Goal: Task Accomplishment & Management: Use online tool/utility

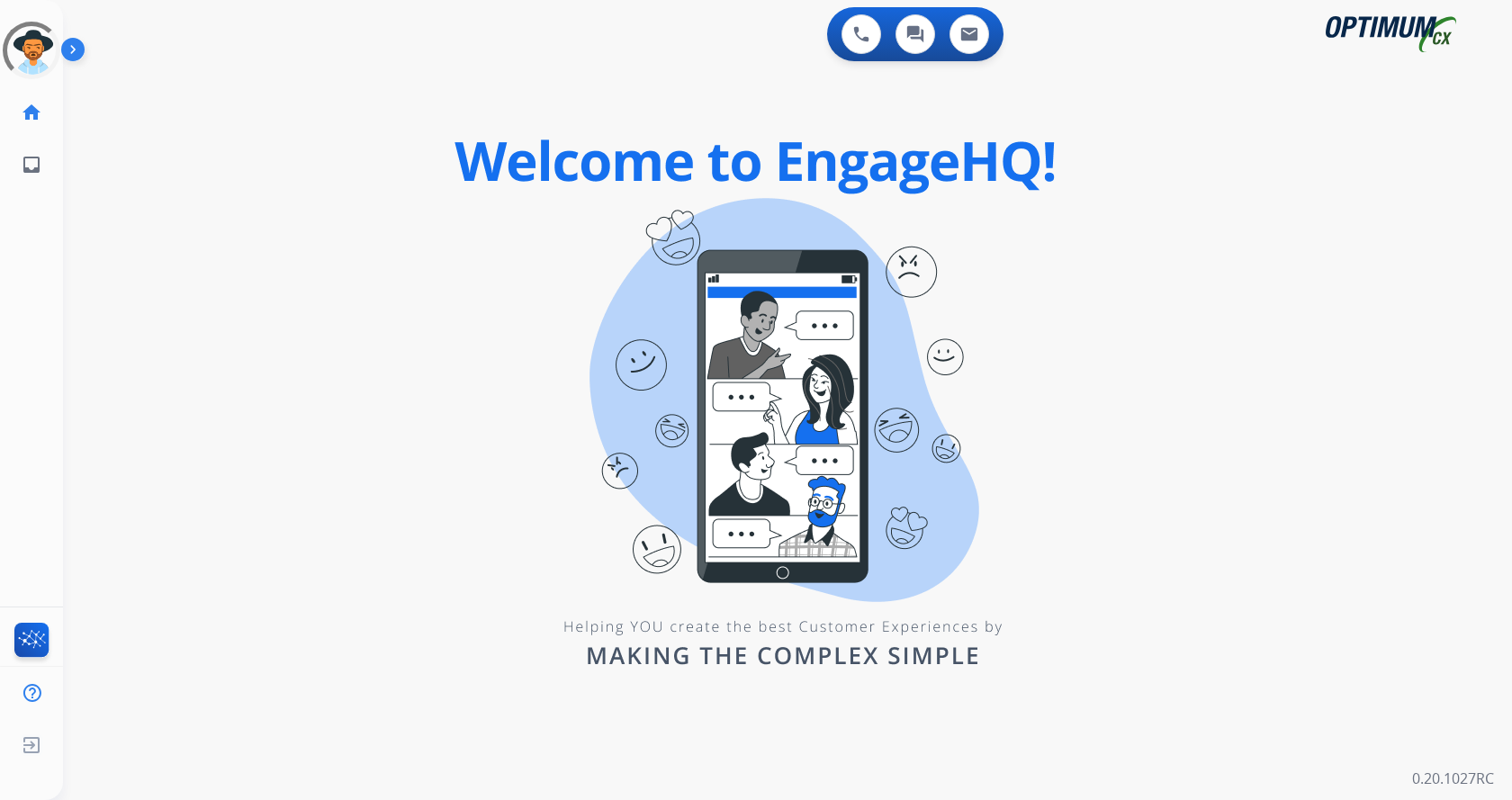
click at [70, 46] on img at bounding box center [76, 52] width 31 height 34
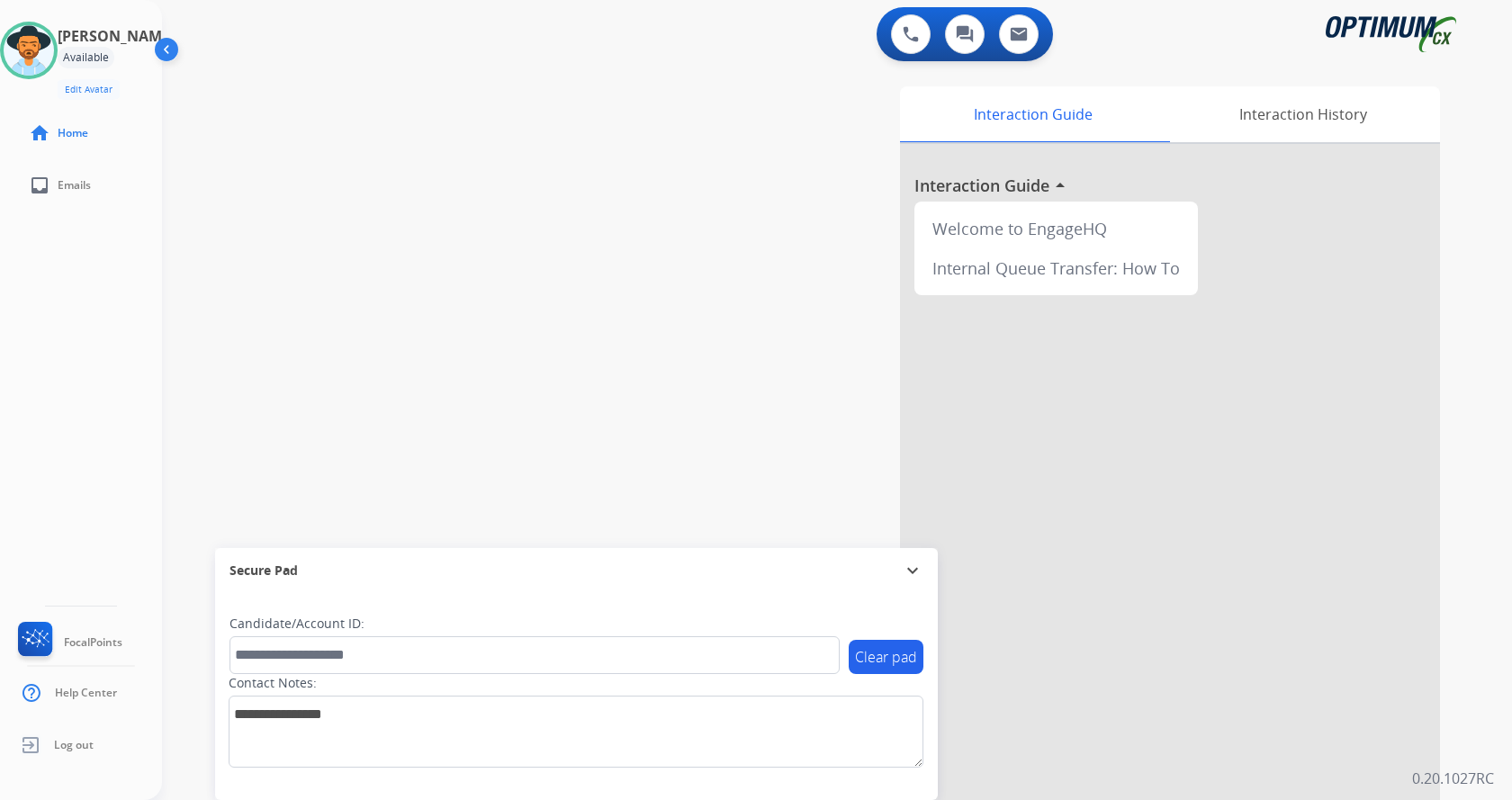
click at [714, 250] on div "Interaction Guide Interaction History Interaction Guide arrow_drop_up Welcome t…" at bounding box center [1049, 451] width 784 height 729
click at [633, 346] on div "swap_horiz Break voice bridge close_fullscreen Connect 3-Way Call merge_type Se…" at bounding box center [816, 440] width 1307 height 751
click at [743, 446] on div "Interaction Guide Interaction History Interaction Guide arrow_drop_up Welcome t…" at bounding box center [1049, 451] width 784 height 729
click at [899, 33] on button at bounding box center [910, 34] width 40 height 40
click at [897, 28] on button at bounding box center [910, 34] width 40 height 40
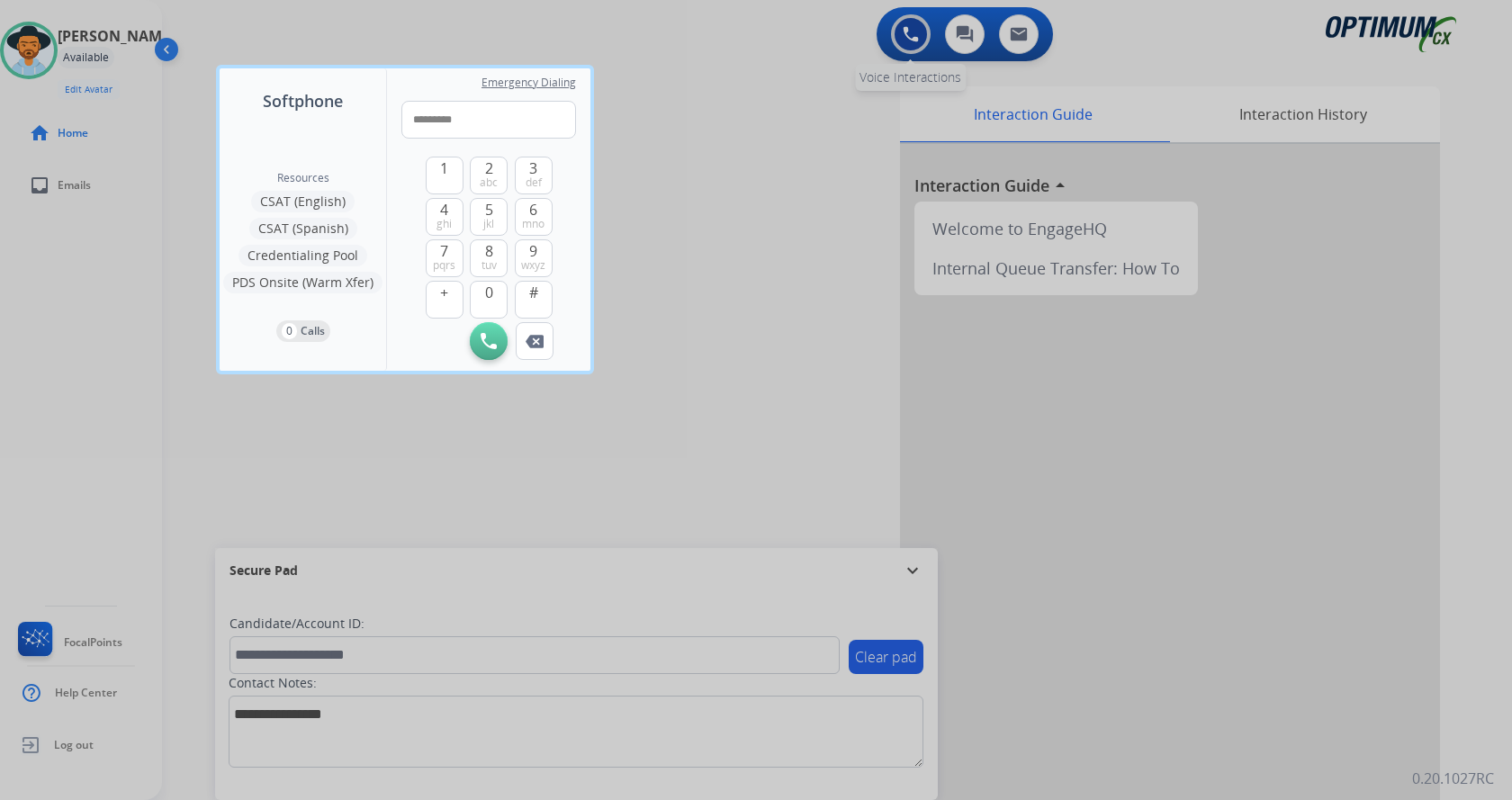
type input "**********"
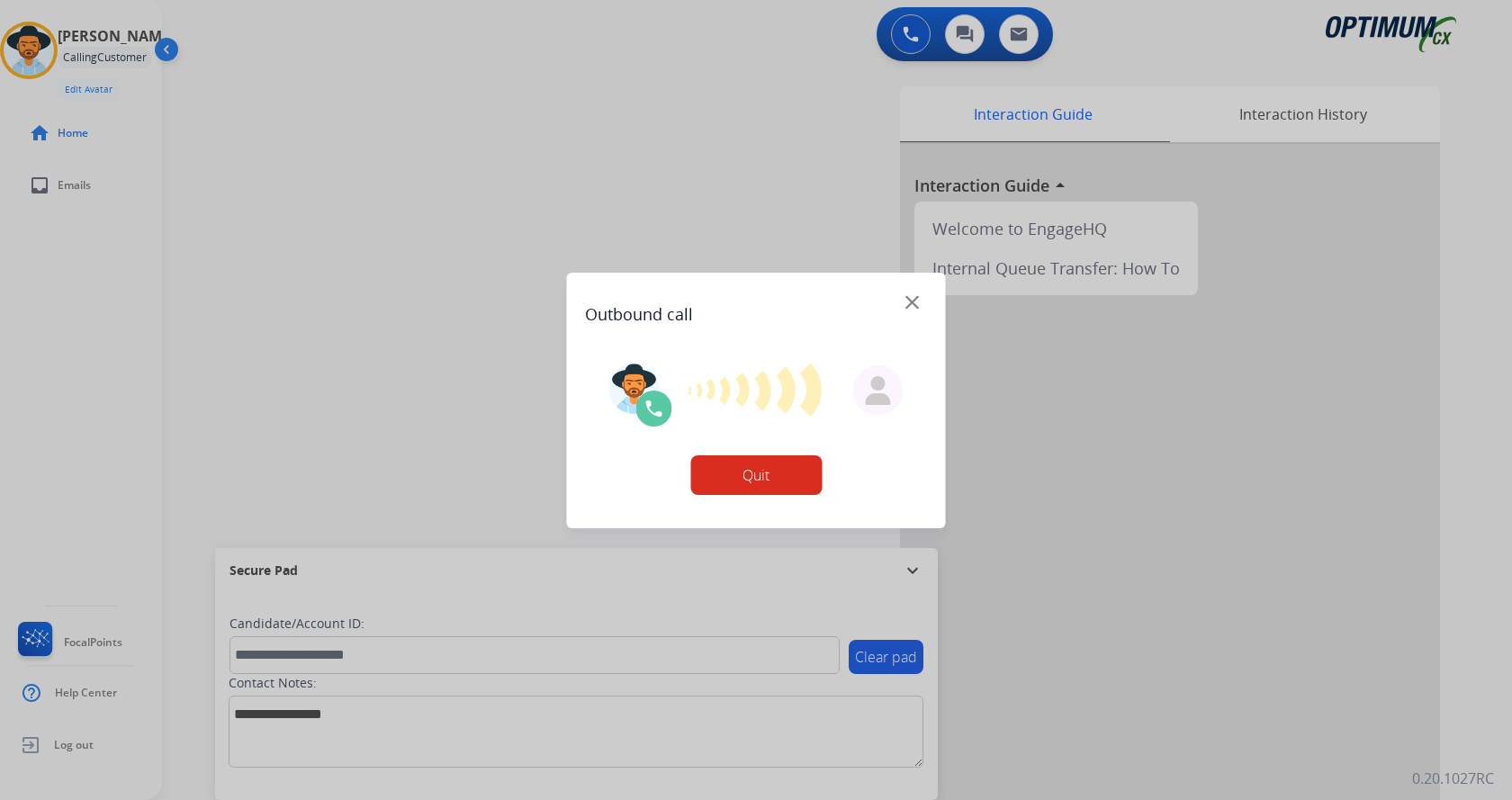
click at [533, 99] on div at bounding box center [756, 400] width 1512 height 800
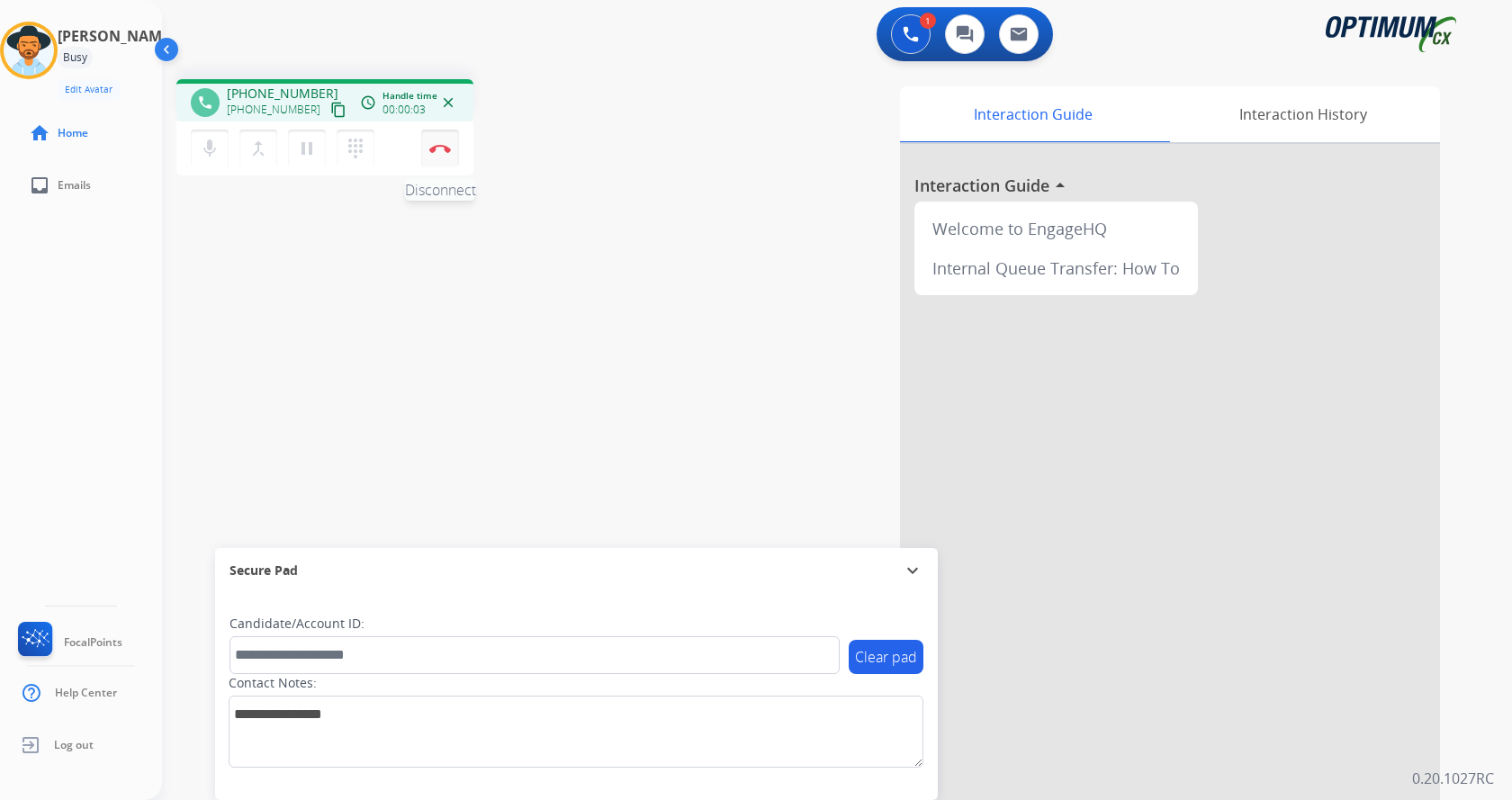
click at [439, 153] on button "Disconnect" at bounding box center [439, 148] width 38 height 38
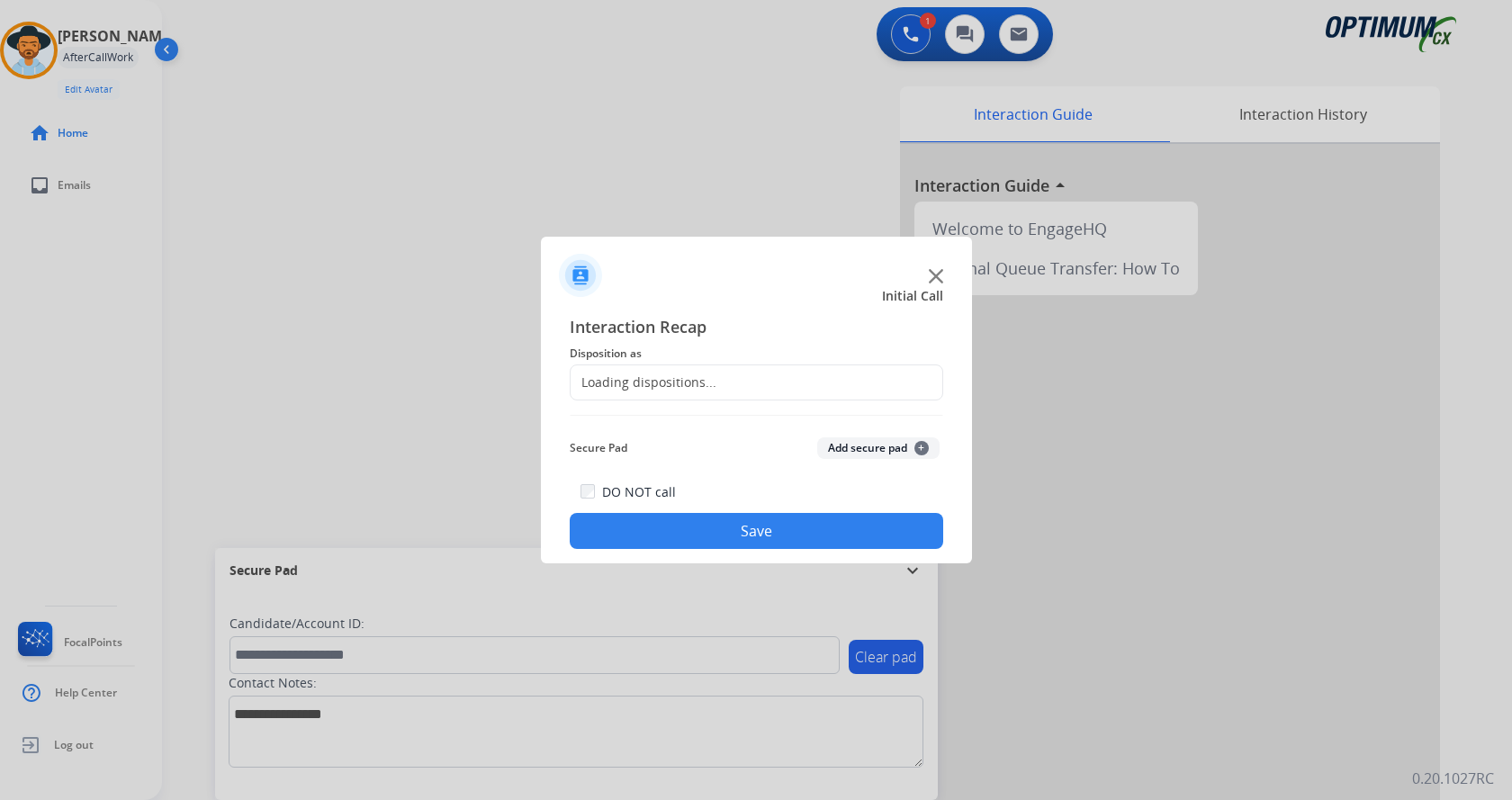
click at [529, 165] on div at bounding box center [756, 400] width 1512 height 800
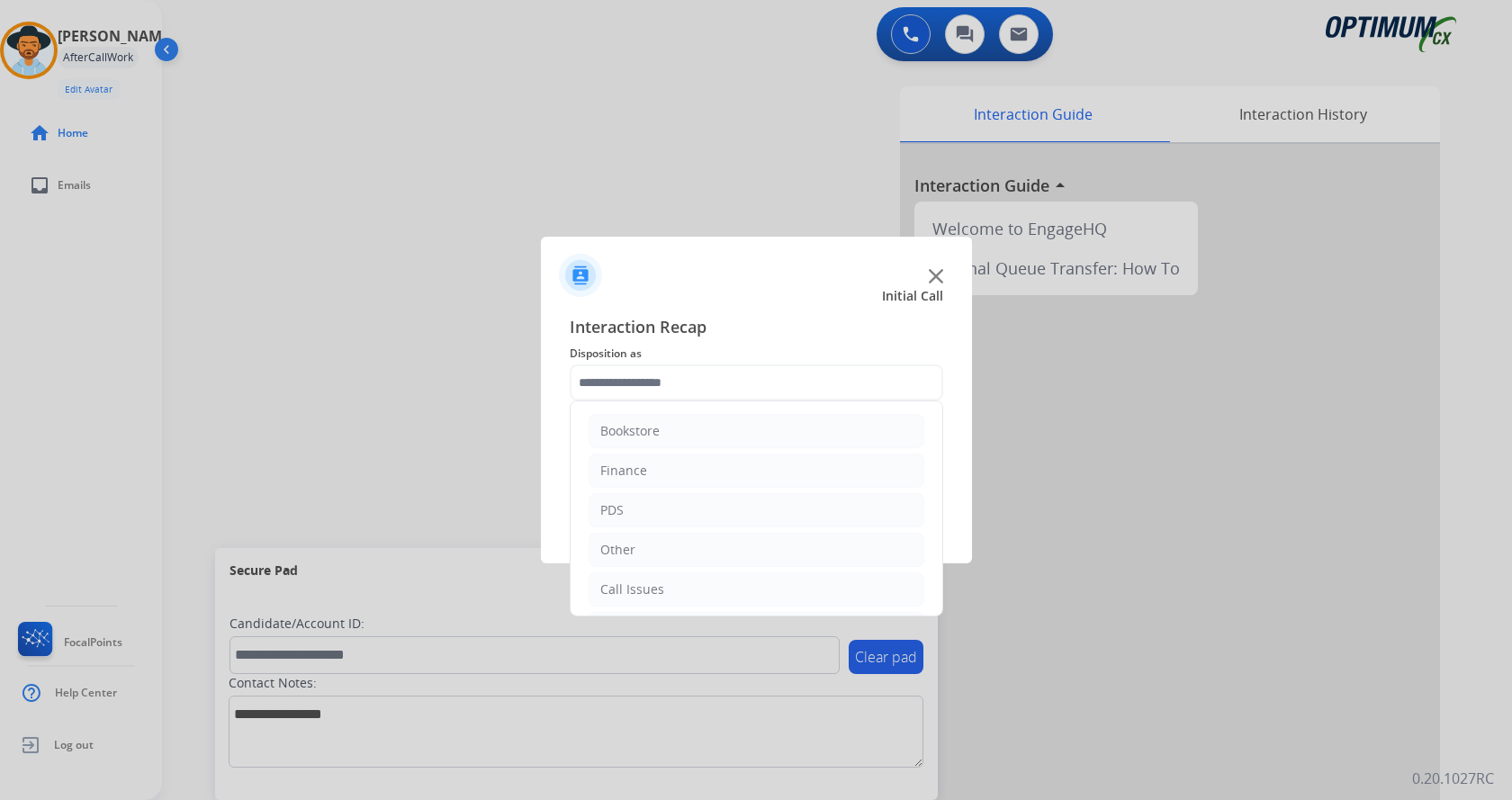
click at [850, 372] on input "text" at bounding box center [756, 382] width 374 height 36
click at [693, 469] on li "Call Issues" at bounding box center [757, 466] width 336 height 34
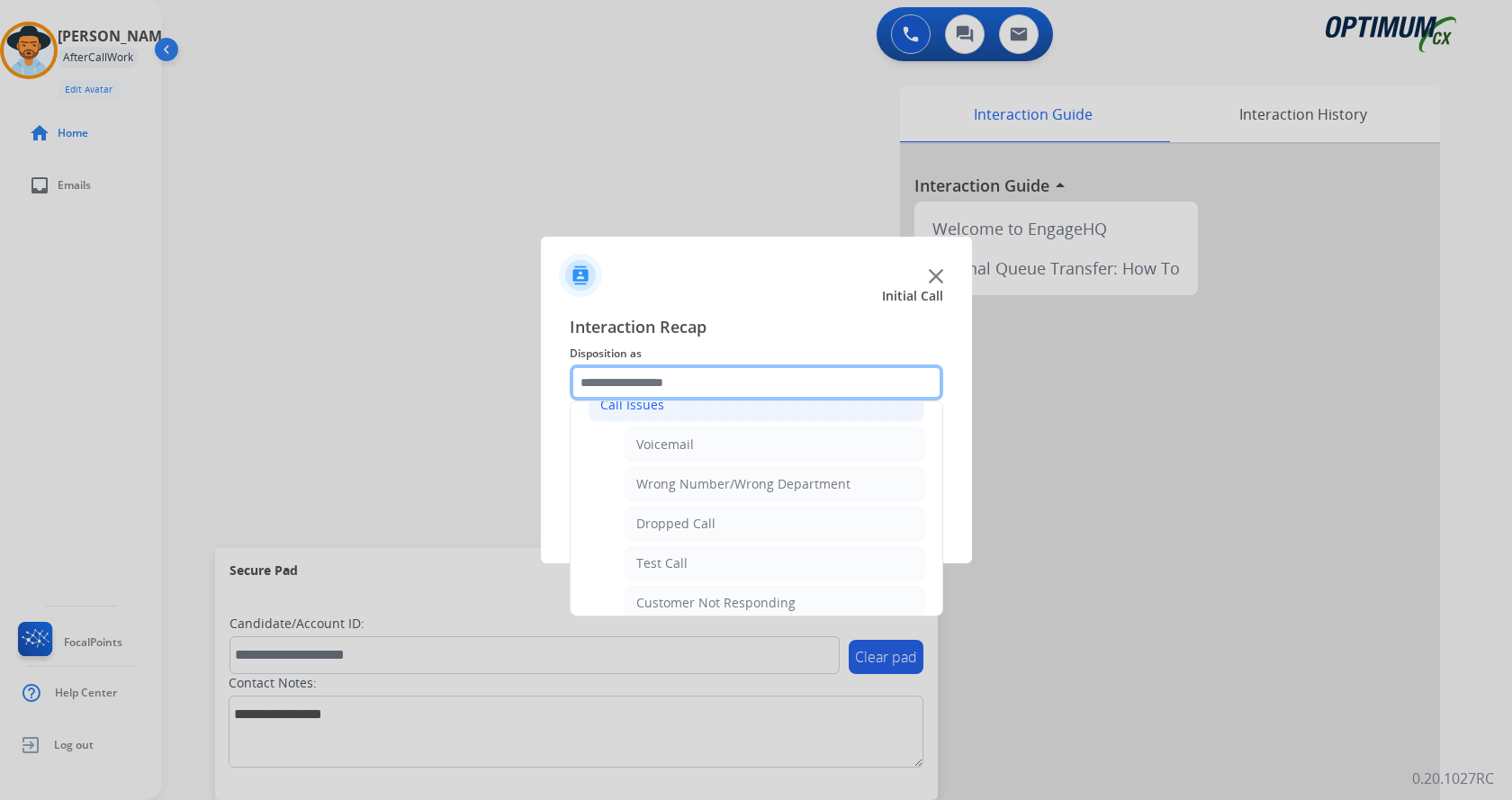
scroll to position [302, 0]
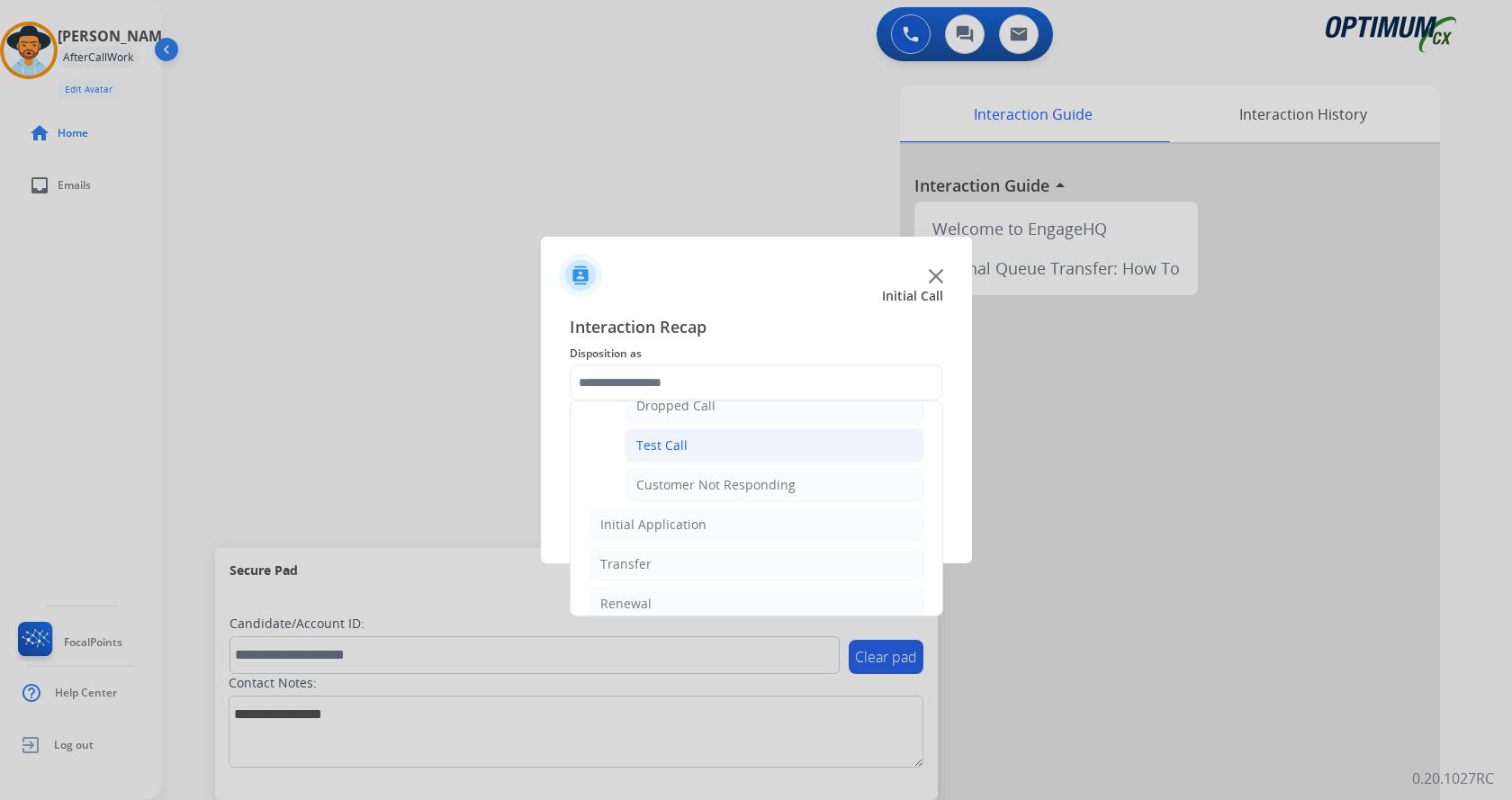
click at [716, 437] on li "Test Call" at bounding box center [774, 445] width 299 height 34
type input "*********"
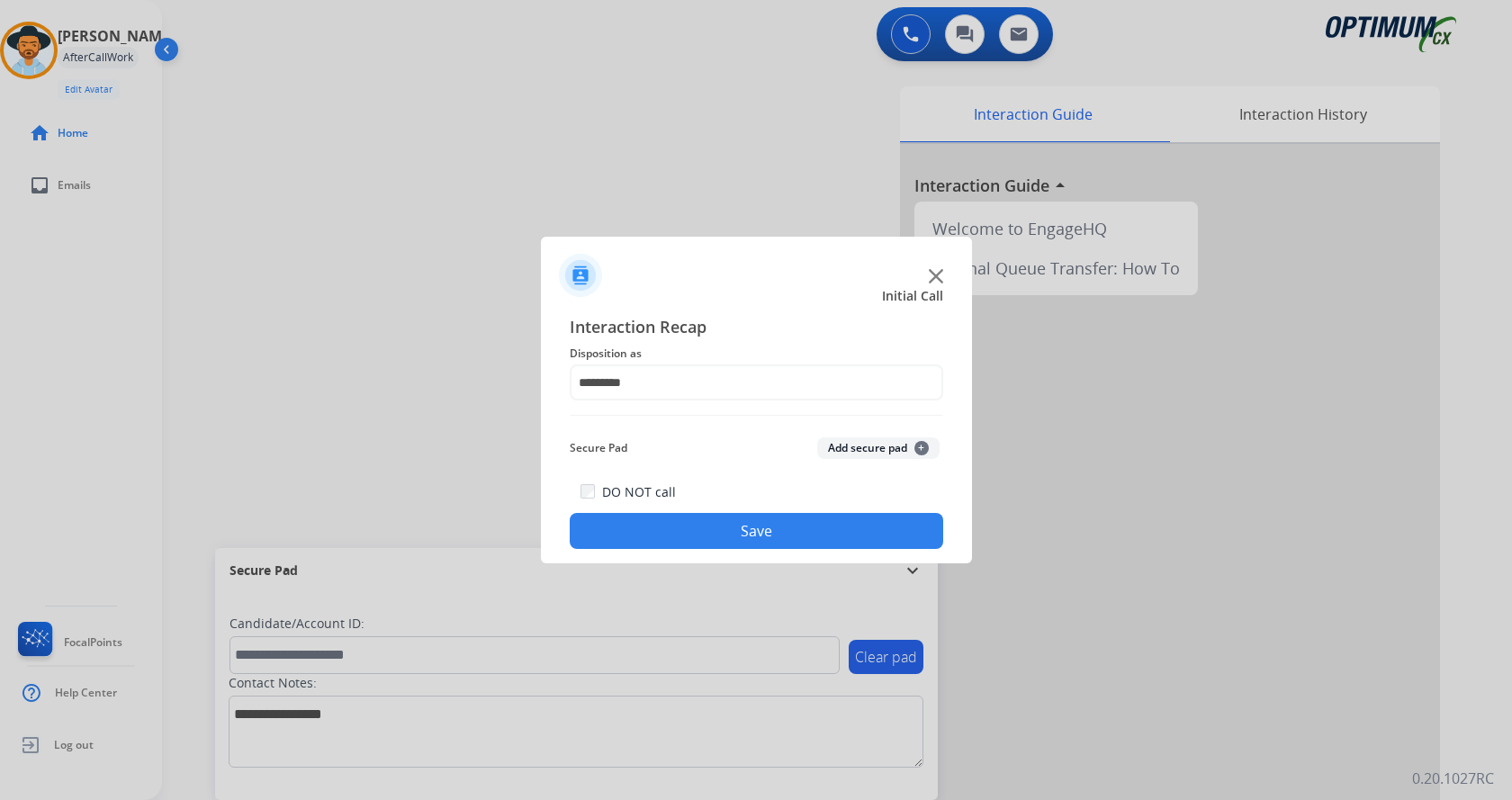
click at [706, 547] on button "Save" at bounding box center [756, 530] width 374 height 36
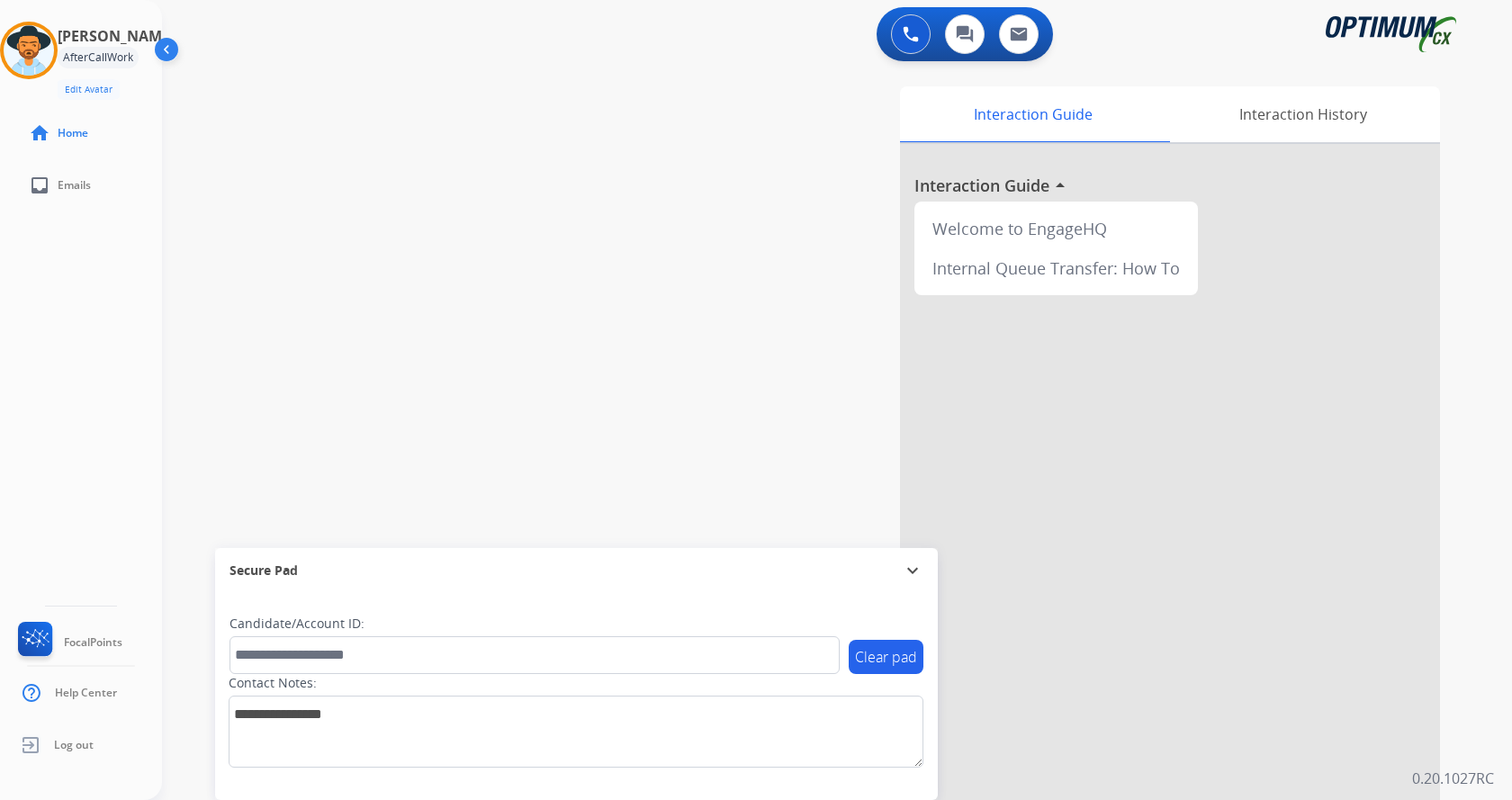
drag, startPoint x: 442, startPoint y: 233, endPoint x: 379, endPoint y: 73, distance: 172.0
click at [441, 230] on div "swap_horiz Break voice bridge close_fullscreen Connect 3-Way Call merge_type Se…" at bounding box center [816, 440] width 1307 height 751
click at [563, 233] on div "swap_horiz Break voice bridge close_fullscreen Connect 3-Way Call merge_type Se…" at bounding box center [816, 440] width 1307 height 751
click at [43, 310] on div "[PERSON_NAME] Available Edit Avatar Agent: [PERSON_NAME] Profile: Gen_Bilingual…" at bounding box center [81, 400] width 162 height 800
click at [591, 262] on div "swap_horiz Break voice bridge close_fullscreen Connect 3-Way Call merge_type Se…" at bounding box center [816, 440] width 1307 height 751
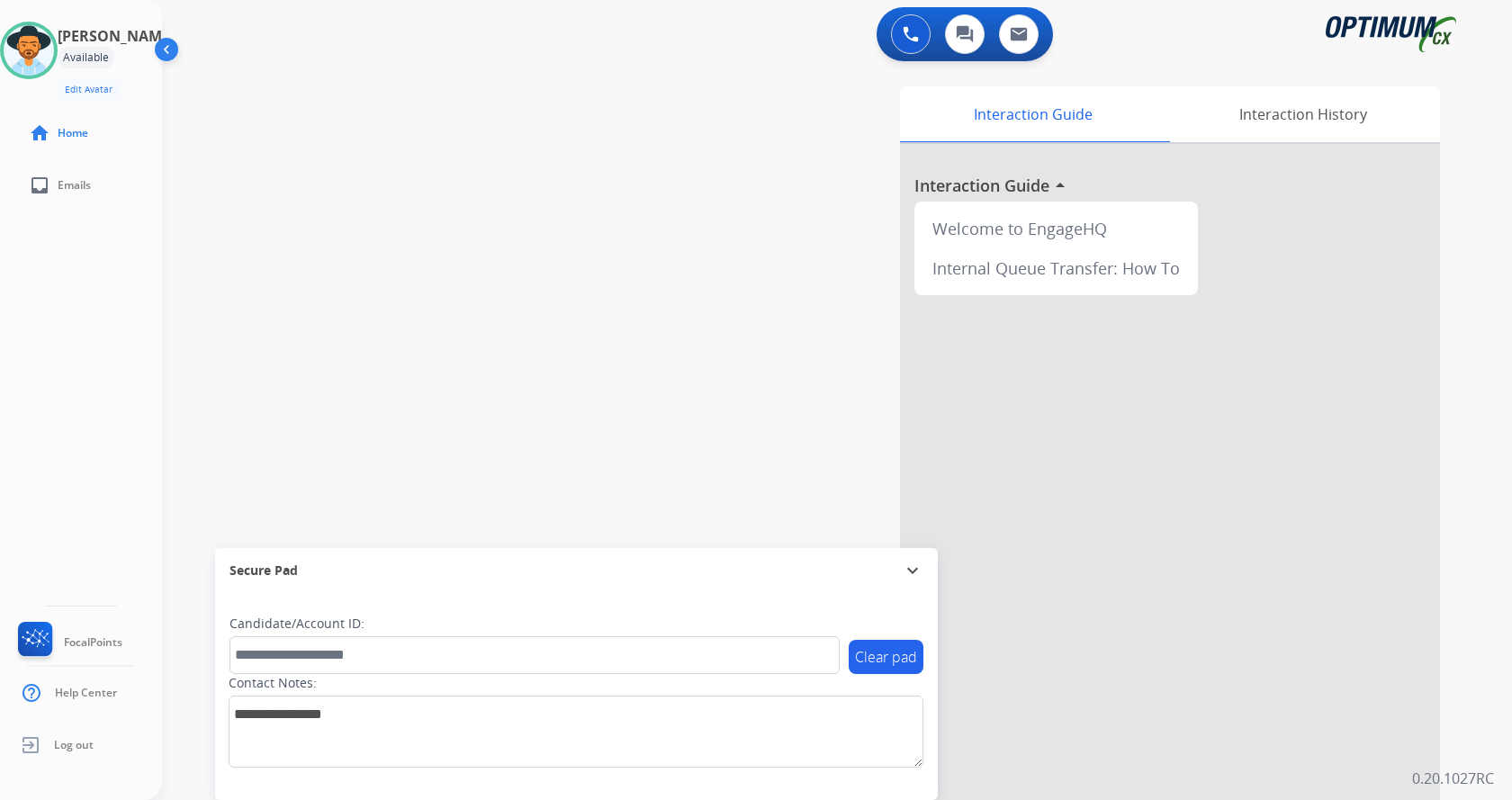
click at [582, 313] on div "swap_horiz Break voice bridge close_fullscreen Connect 3-Way Call merge_type Se…" at bounding box center [816, 440] width 1307 height 751
click at [681, 232] on div "Interaction Guide Interaction History Interaction Guide arrow_drop_up Welcome t…" at bounding box center [1049, 451] width 784 height 729
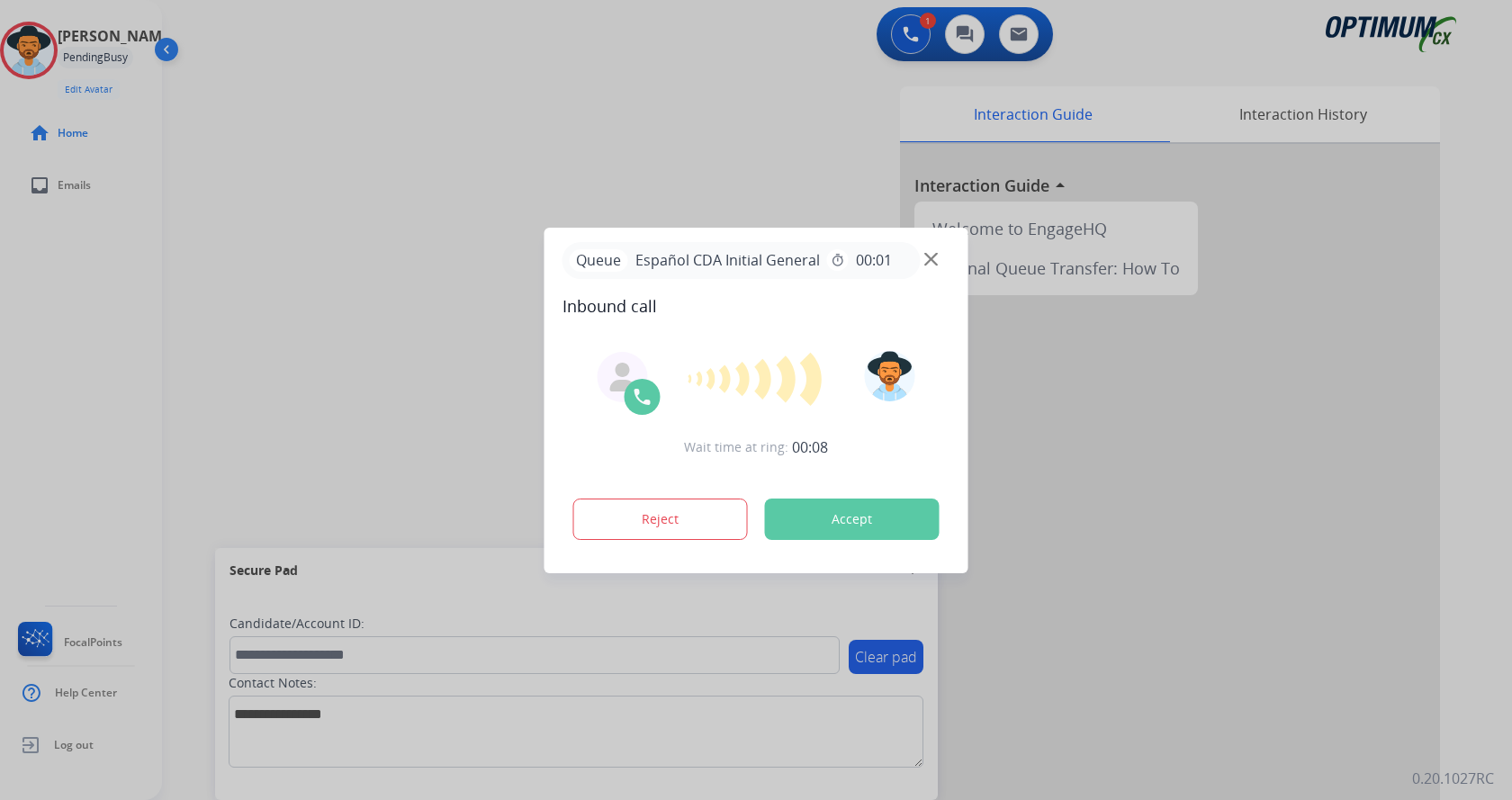
click at [542, 123] on div at bounding box center [756, 400] width 1512 height 800
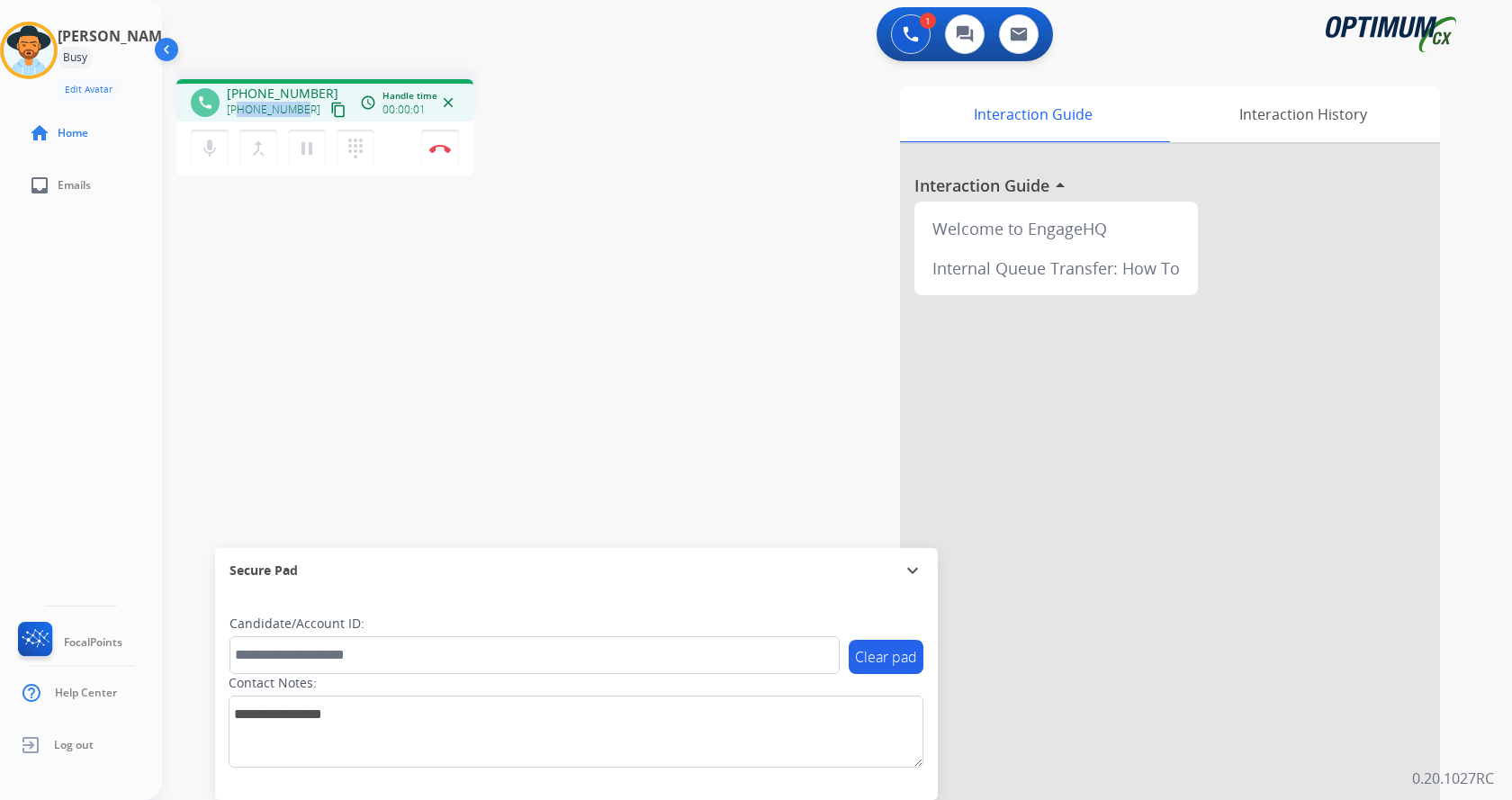
drag, startPoint x: 240, startPoint y: 110, endPoint x: 299, endPoint y: 104, distance: 59.3
click at [299, 104] on span "[PHONE_NUMBER]" at bounding box center [273, 109] width 94 height 14
copy span "6124347025"
click at [309, 140] on mat-icon "pause" at bounding box center [307, 149] width 21 height 21
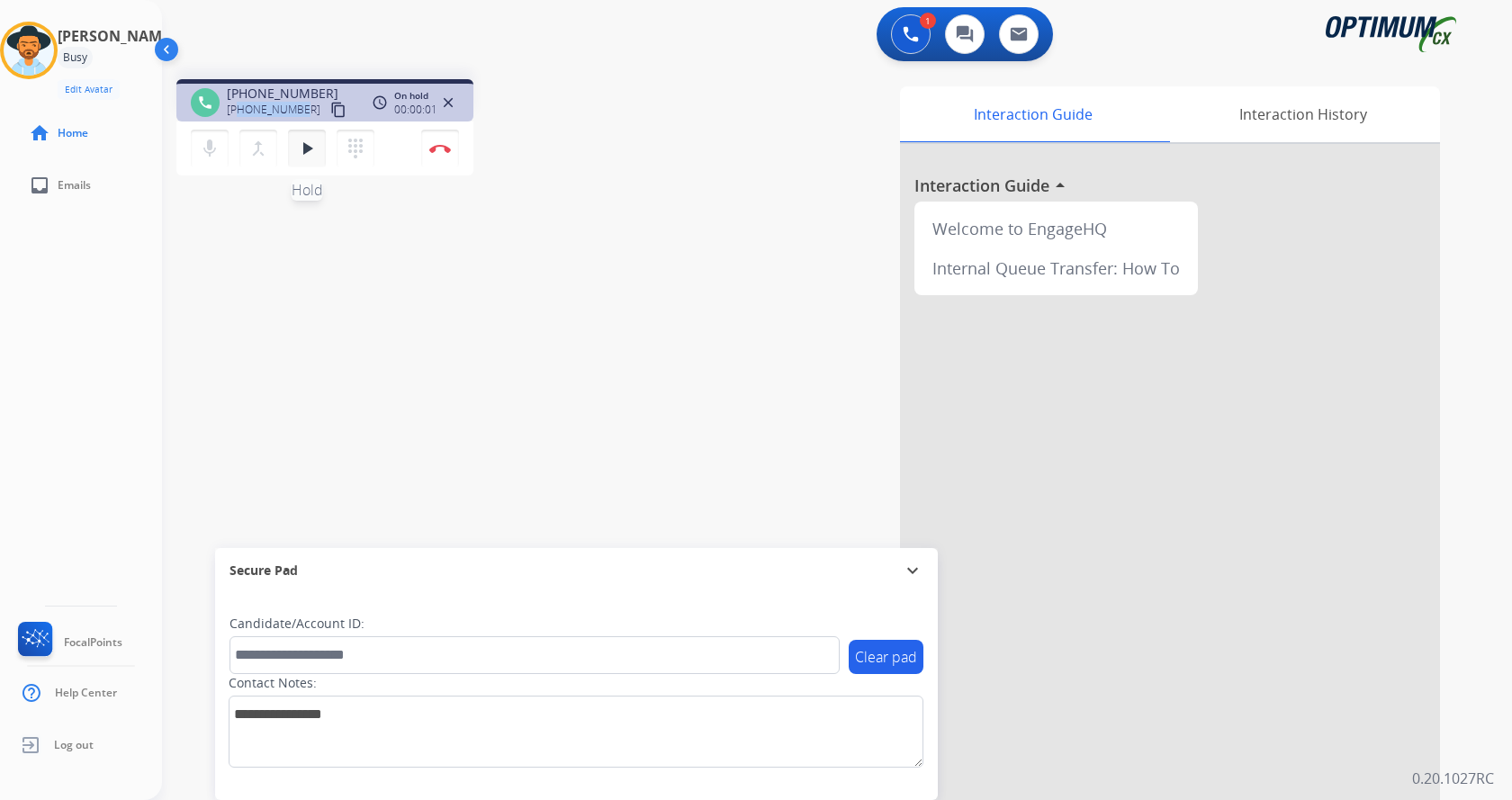
click at [309, 145] on mat-icon "play_arrow" at bounding box center [307, 149] width 21 height 21
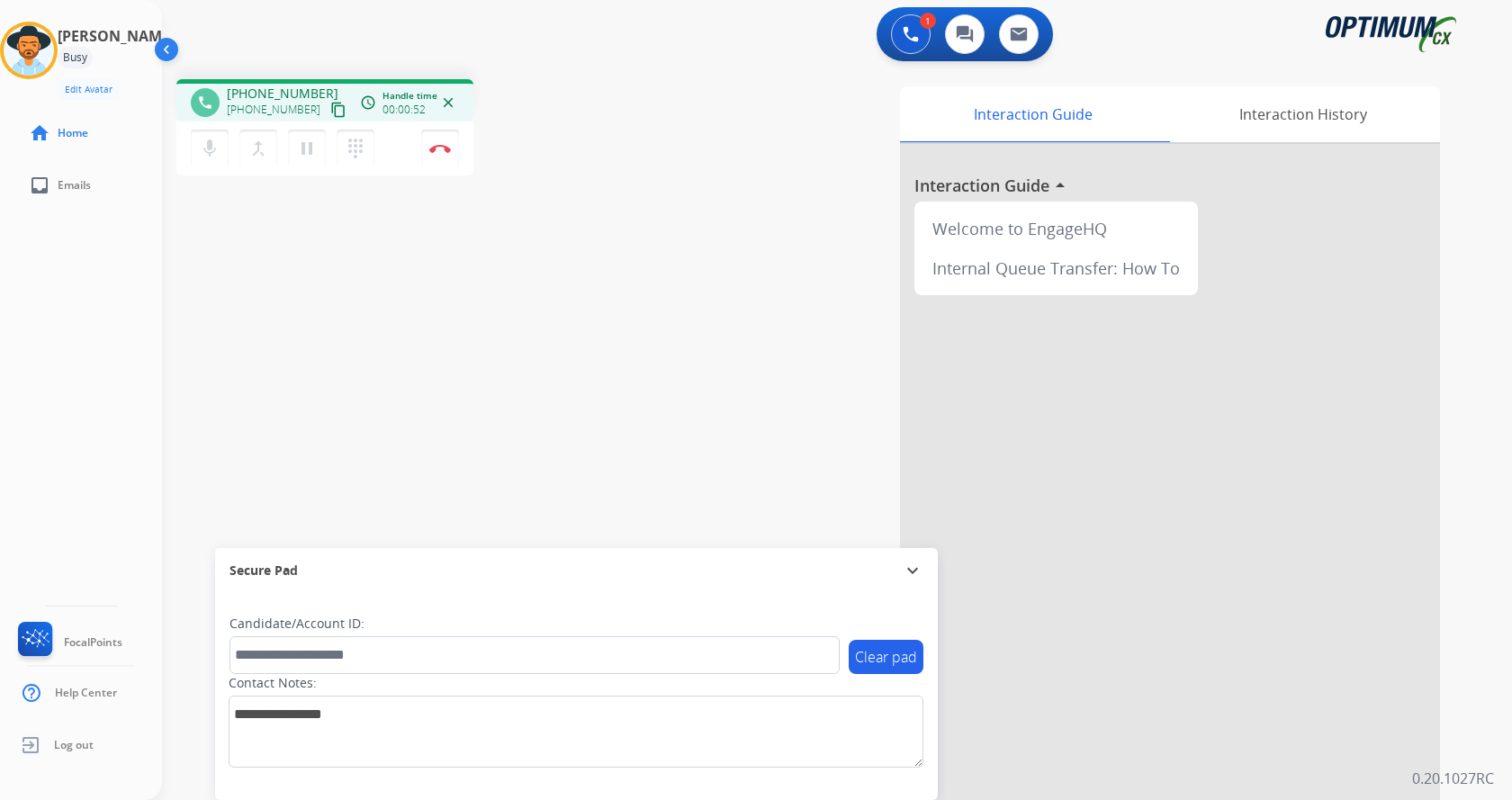
click at [646, 188] on div "phone [PHONE_NUMBER] [PHONE_NUMBER] content_copy access_time Call metrics Queue…" at bounding box center [816, 440] width 1307 height 751
click at [528, 232] on div "phone [PHONE_NUMBER] [PHONE_NUMBER] content_copy access_time Call metrics Queue…" at bounding box center [816, 440] width 1307 height 751
drag, startPoint x: 183, startPoint y: 146, endPoint x: 200, endPoint y: 144, distance: 17.1
click at [190, 143] on div "mic Mute merge_type Bridge pause Hold dialpad Dialpad Disconnect" at bounding box center [325, 149] width 297 height 54
click at [200, 144] on mat-icon "mic" at bounding box center [210, 149] width 21 height 21
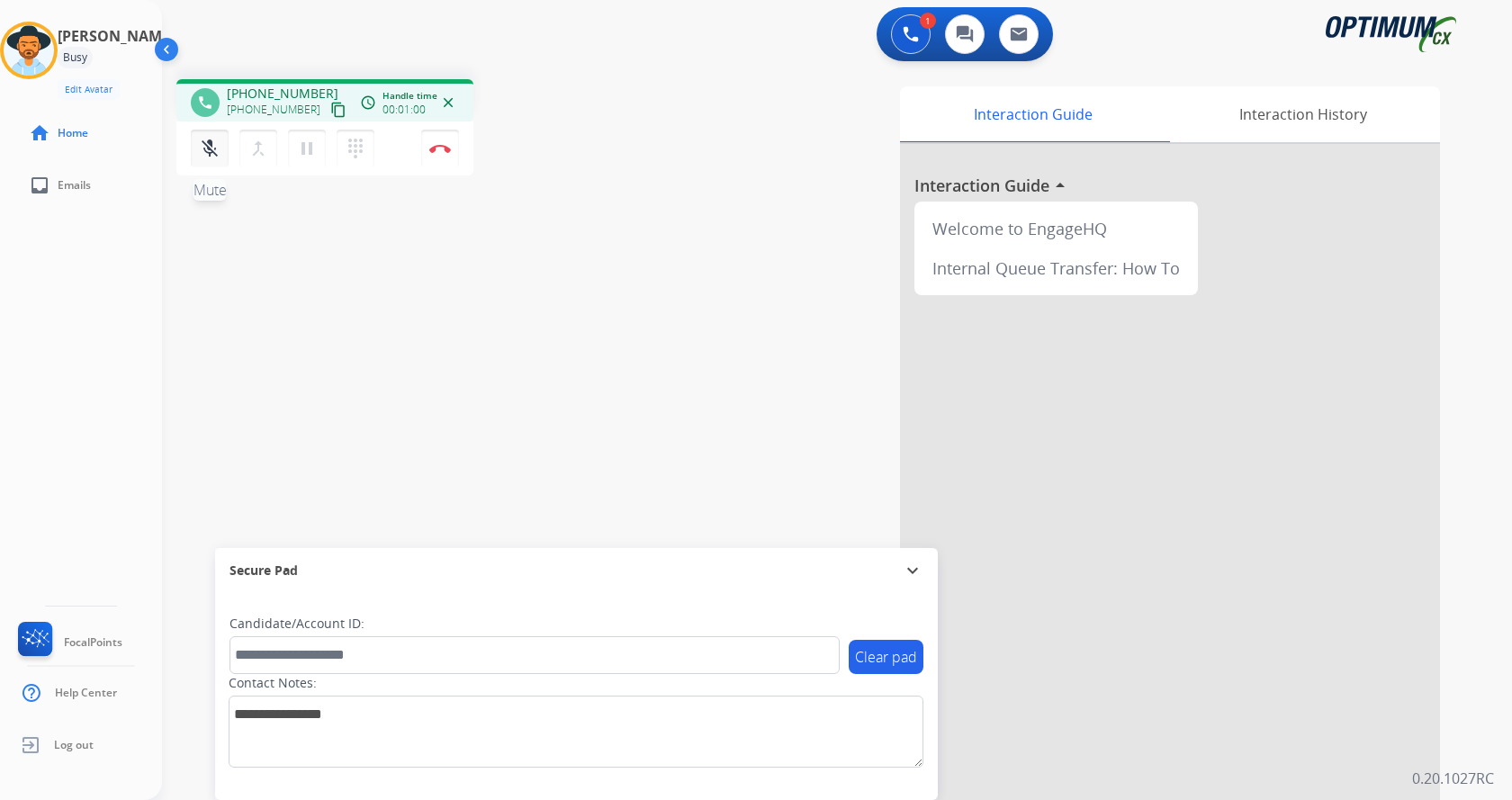
click at [208, 154] on mat-icon "mic_off" at bounding box center [210, 149] width 21 height 21
click at [581, 345] on div "phone [PHONE_NUMBER] [PHONE_NUMBER] content_copy access_time Call metrics Queue…" at bounding box center [816, 440] width 1307 height 751
click at [584, 345] on div "phone [PHONE_NUMBER] [PHONE_NUMBER] content_copy access_time Call metrics Queue…" at bounding box center [816, 440] width 1307 height 751
click at [305, 152] on mat-icon "pause" at bounding box center [307, 149] width 21 height 21
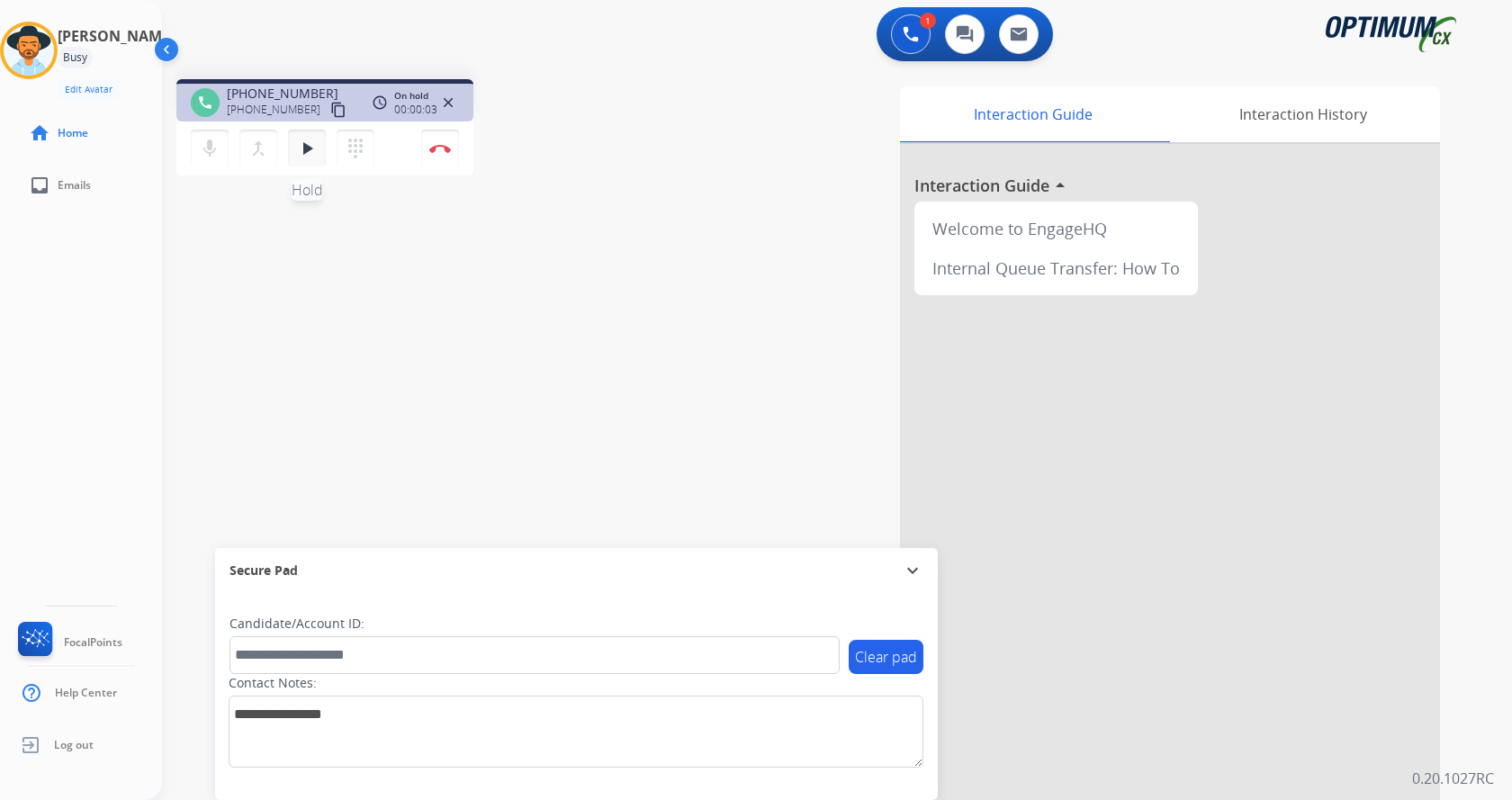
click at [305, 152] on mat-icon "play_arrow" at bounding box center [307, 149] width 21 height 21
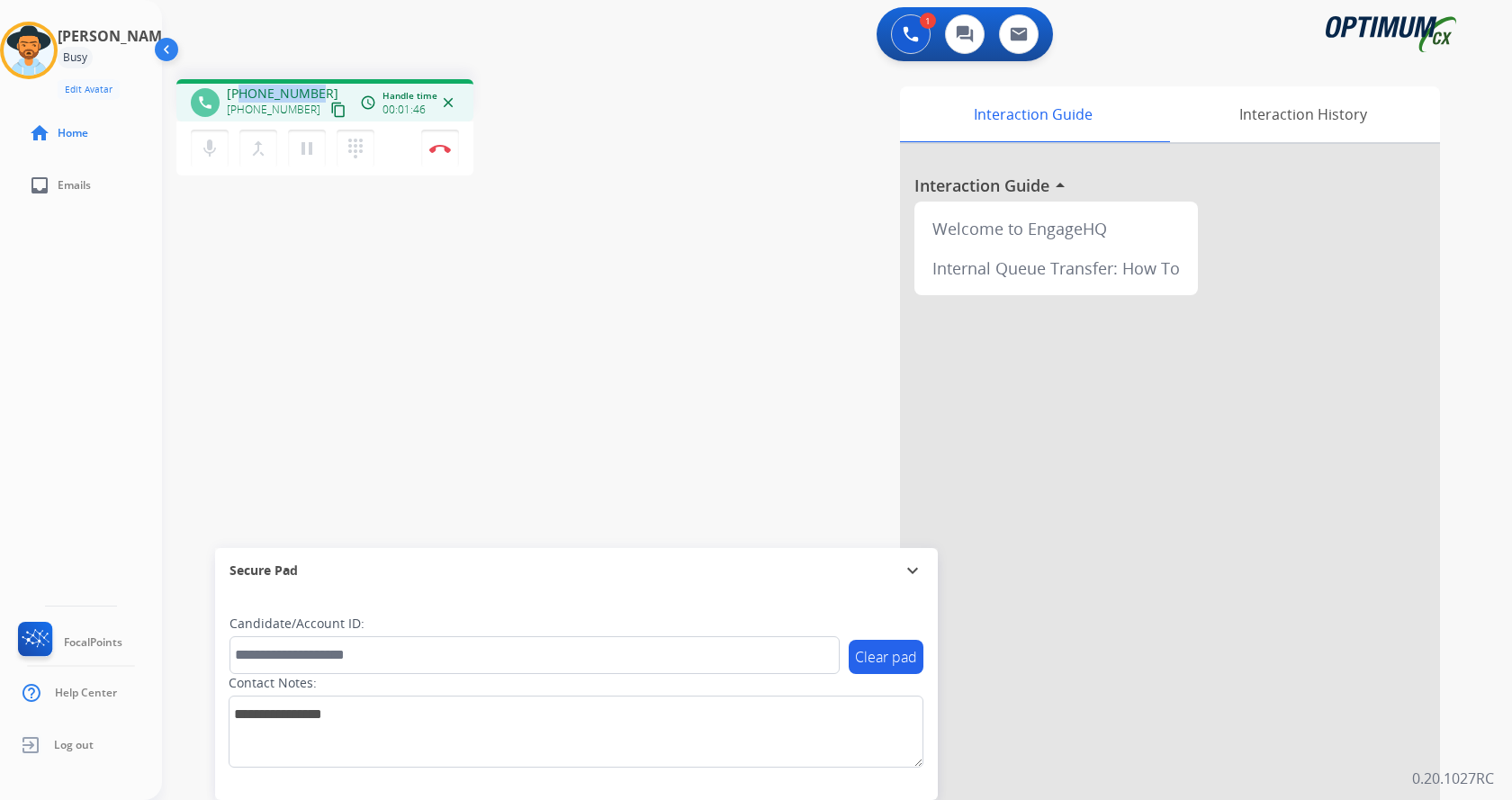
drag, startPoint x: 240, startPoint y: 89, endPoint x: 315, endPoint y: 88, distance: 75.0
click at [315, 88] on div "[PHONE_NUMBER] [PHONE_NUMBER] content_copy" at bounding box center [288, 102] width 123 height 36
copy span "6124347025"
click at [453, 152] on button "Disconnect" at bounding box center [439, 148] width 38 height 38
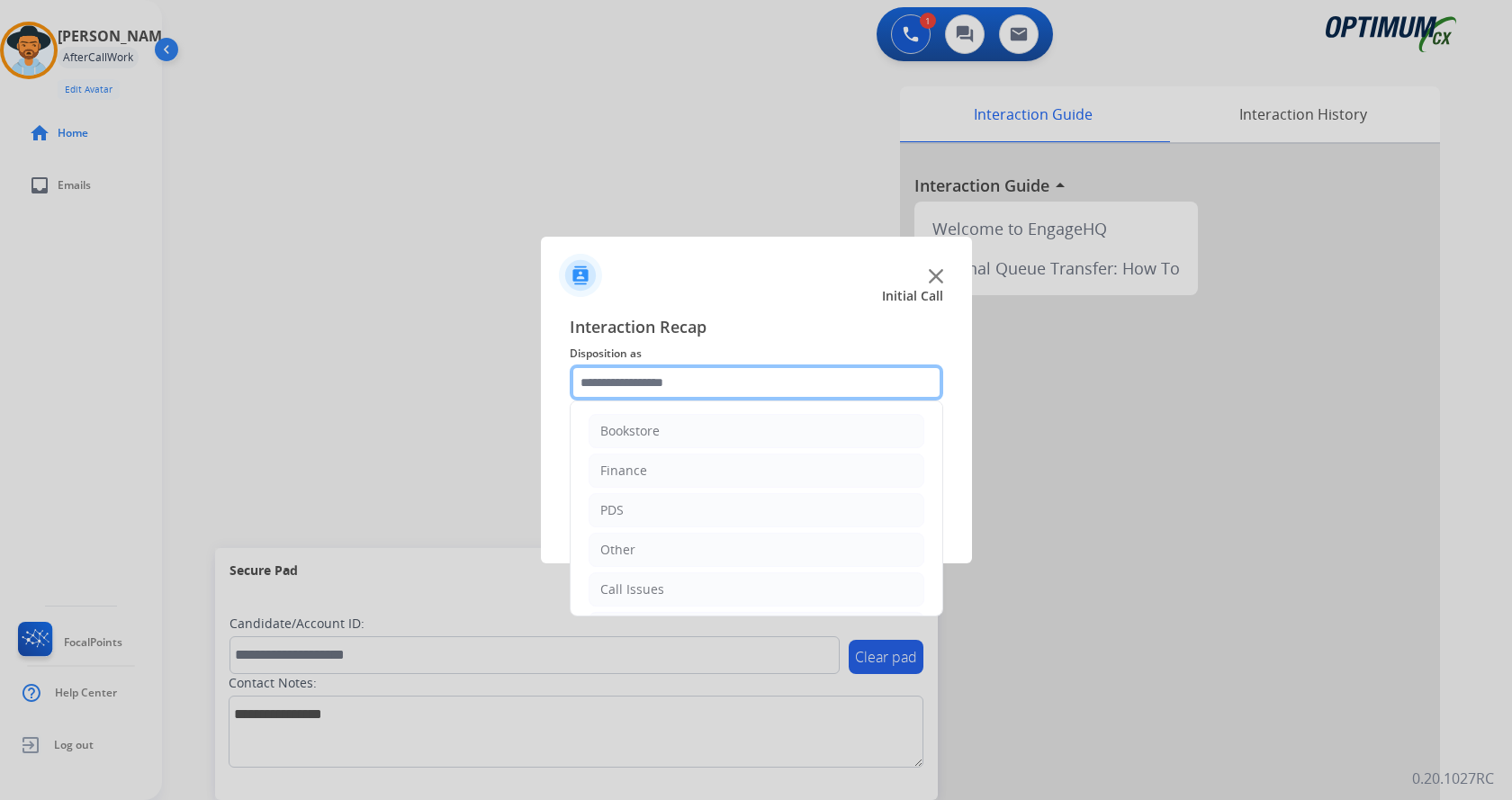
click at [654, 380] on input "text" at bounding box center [756, 382] width 374 height 36
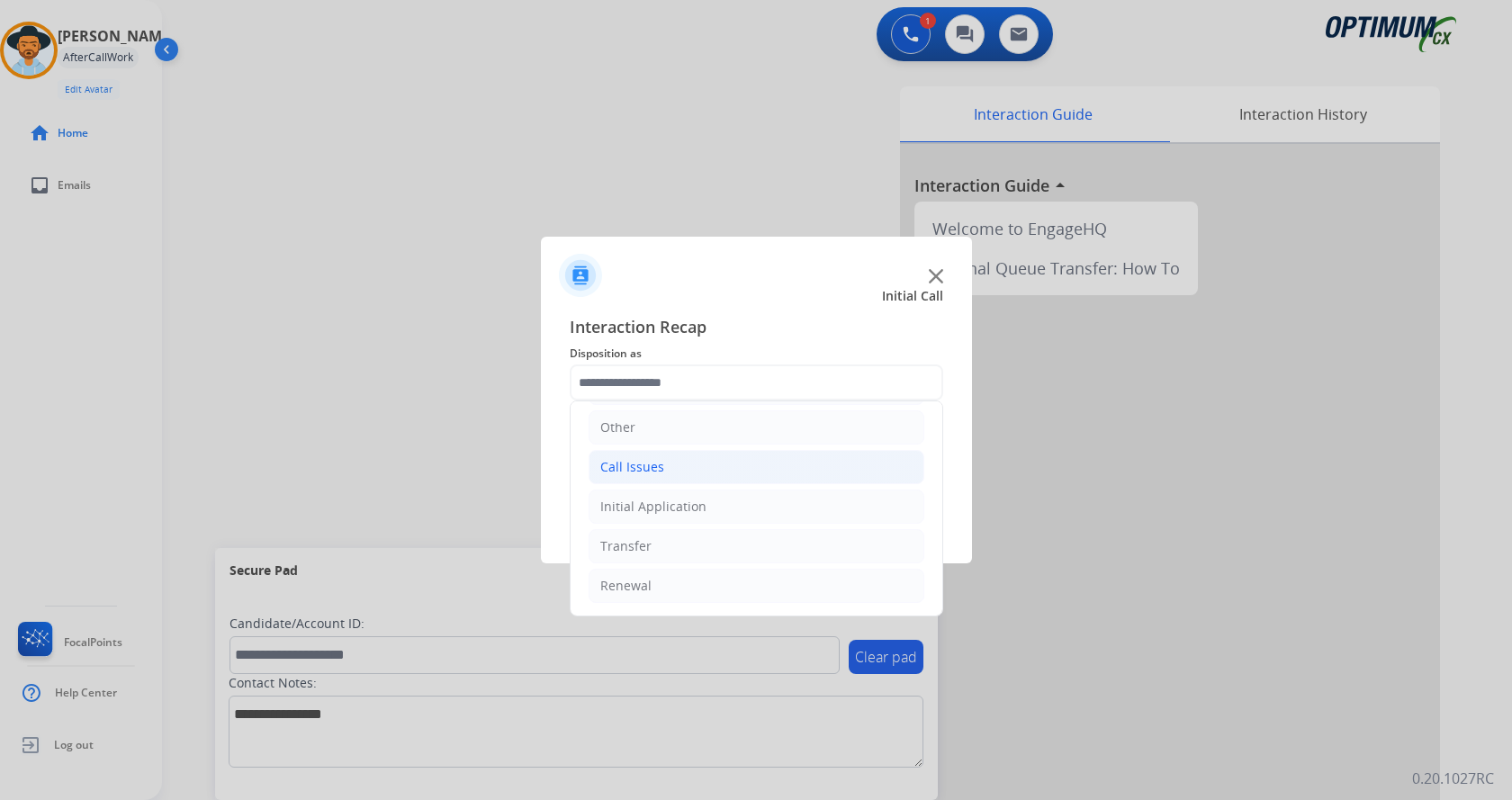
click at [652, 474] on div "Call Issues" at bounding box center [632, 467] width 64 height 18
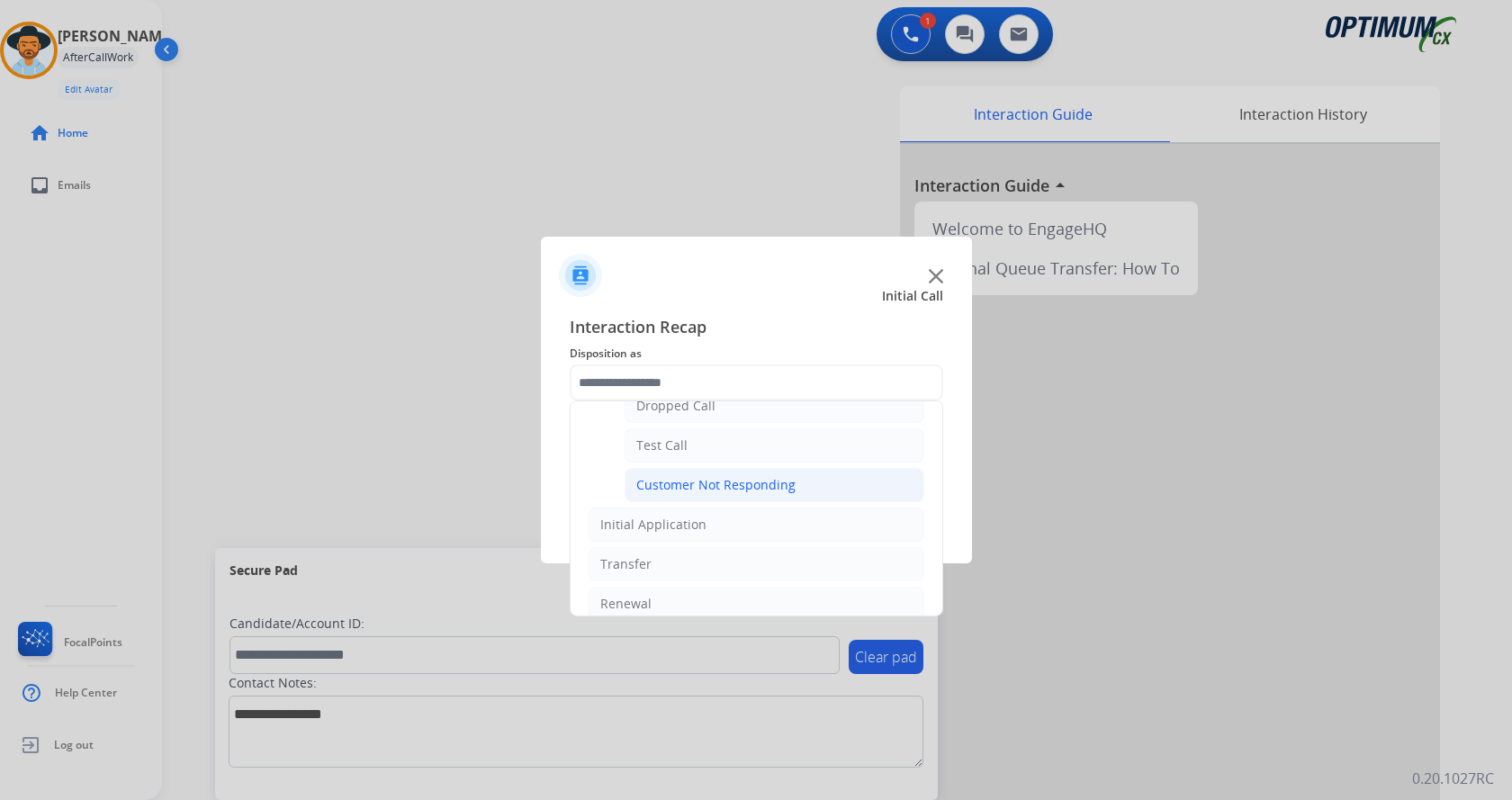
click at [688, 482] on div "Customer Not Responding" at bounding box center [715, 484] width 159 height 18
type input "**********"
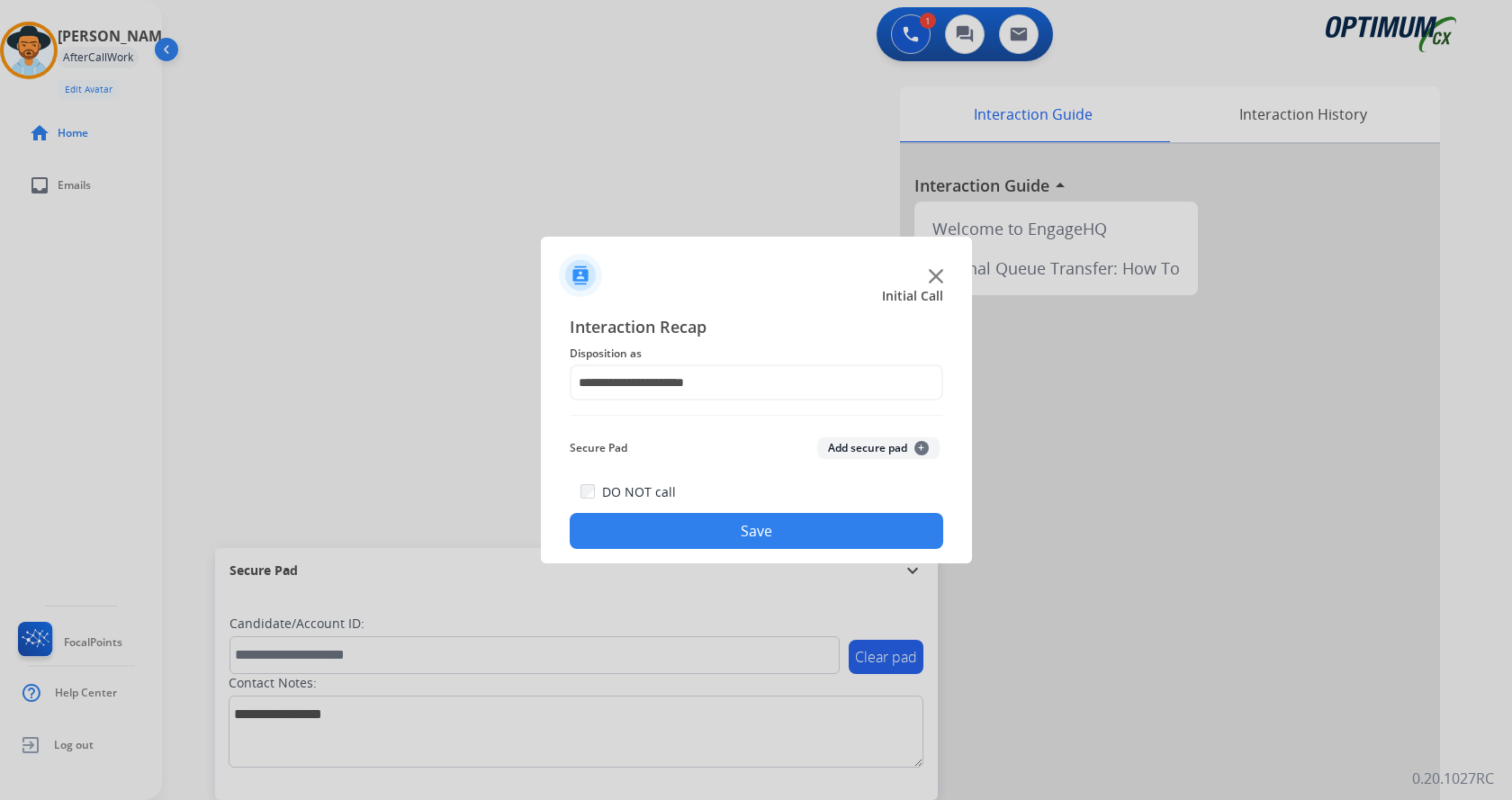
click at [665, 528] on button "Save" at bounding box center [756, 530] width 374 height 36
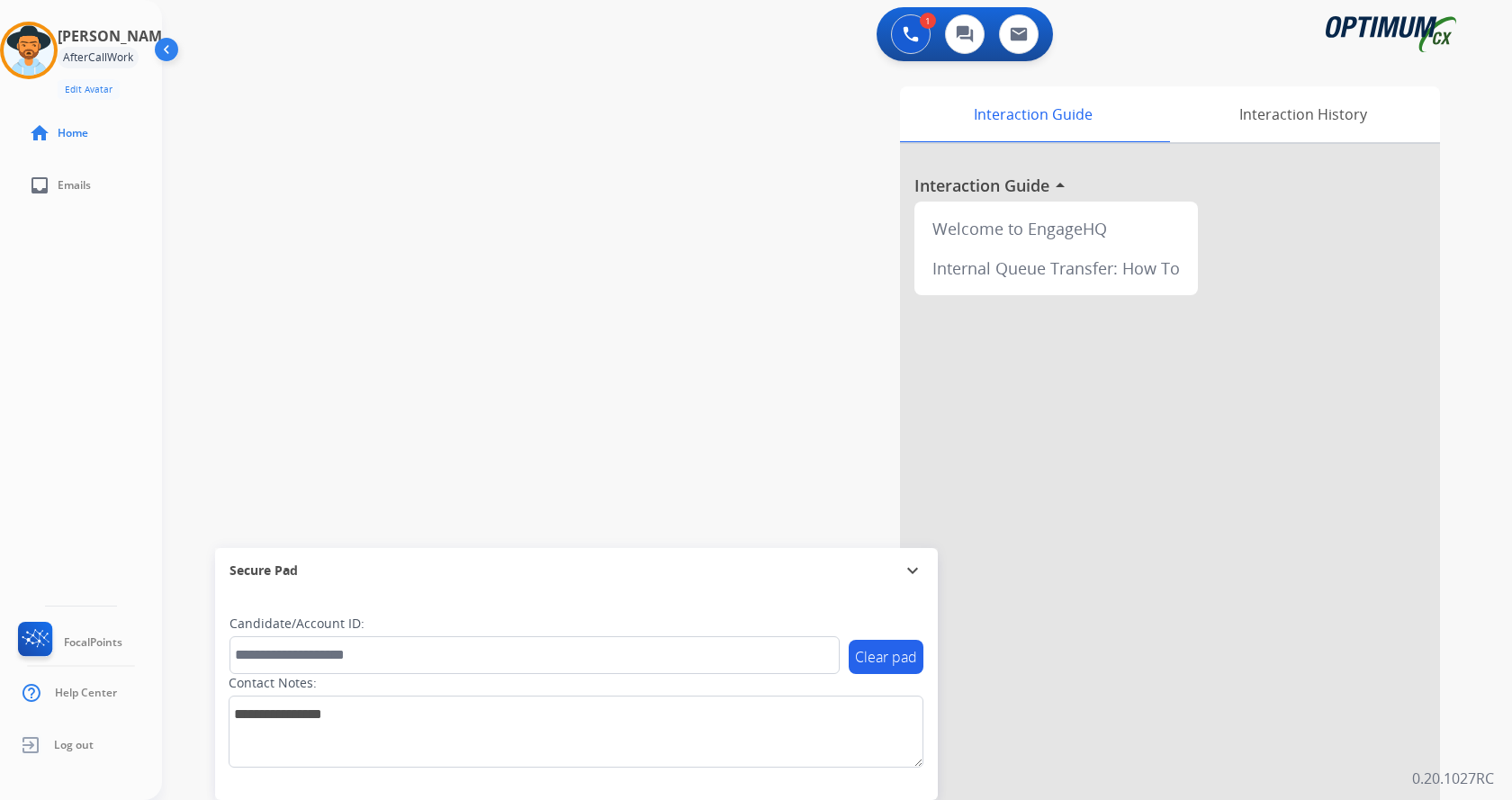
click at [299, 225] on div "swap_horiz Break voice bridge close_fullscreen Connect 3-Way Call merge_type Se…" at bounding box center [816, 440] width 1307 height 751
click at [46, 72] on img at bounding box center [29, 50] width 50 height 50
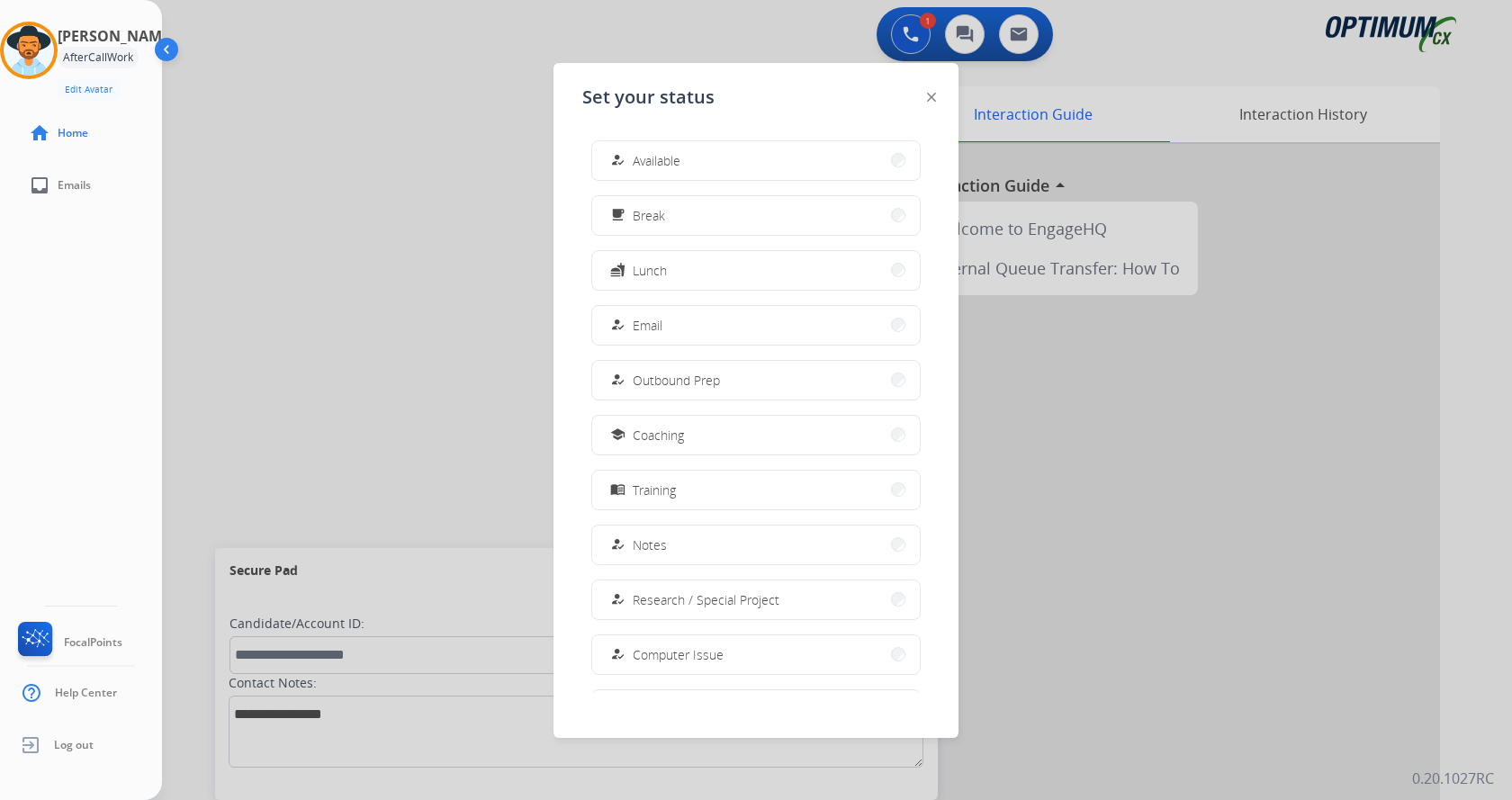
drag, startPoint x: 661, startPoint y: 153, endPoint x: 812, endPoint y: 85, distance: 165.6
click at [666, 152] on span "Available" at bounding box center [656, 161] width 47 height 19
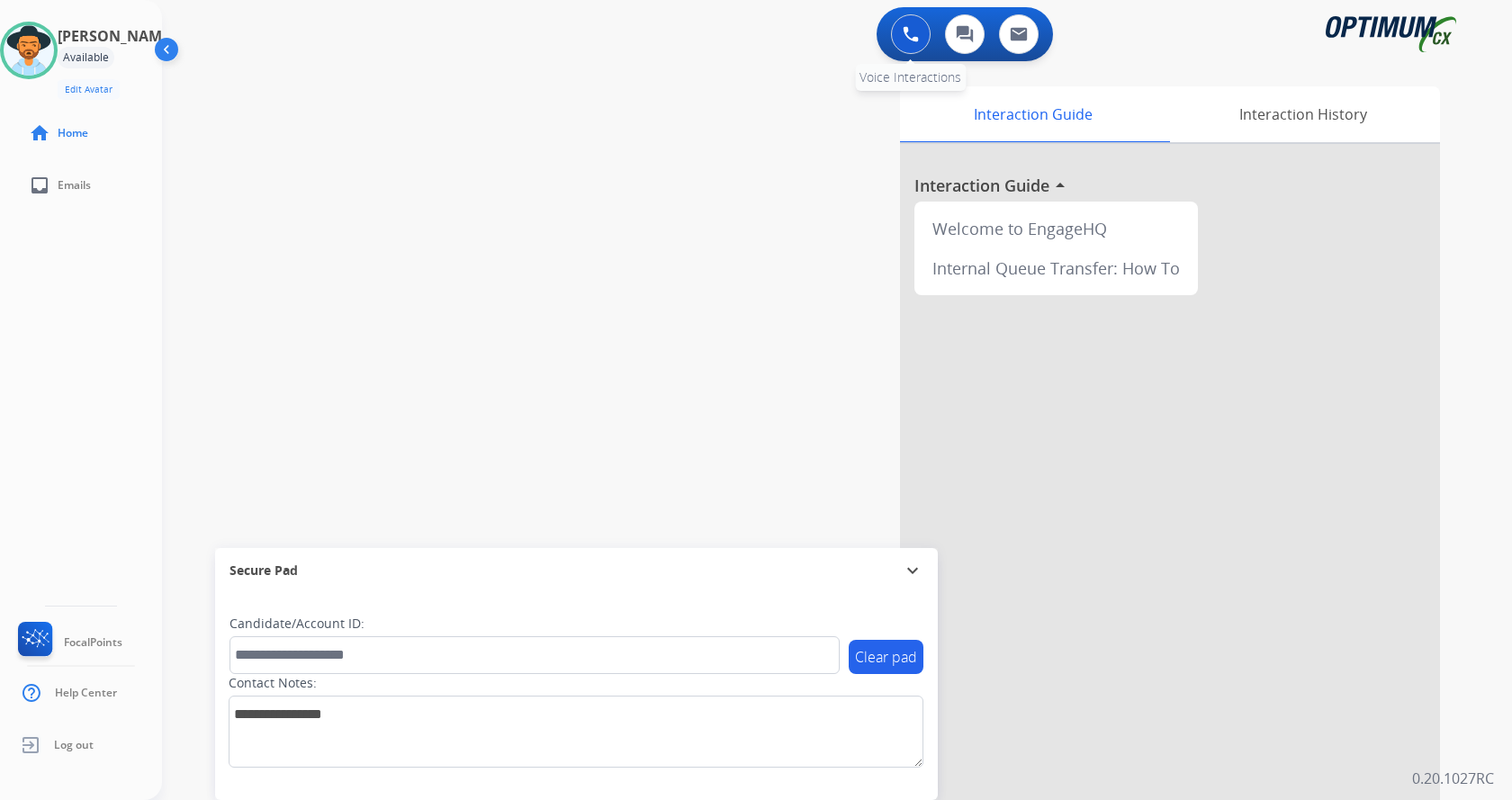
click at [908, 31] on img at bounding box center [910, 34] width 16 height 16
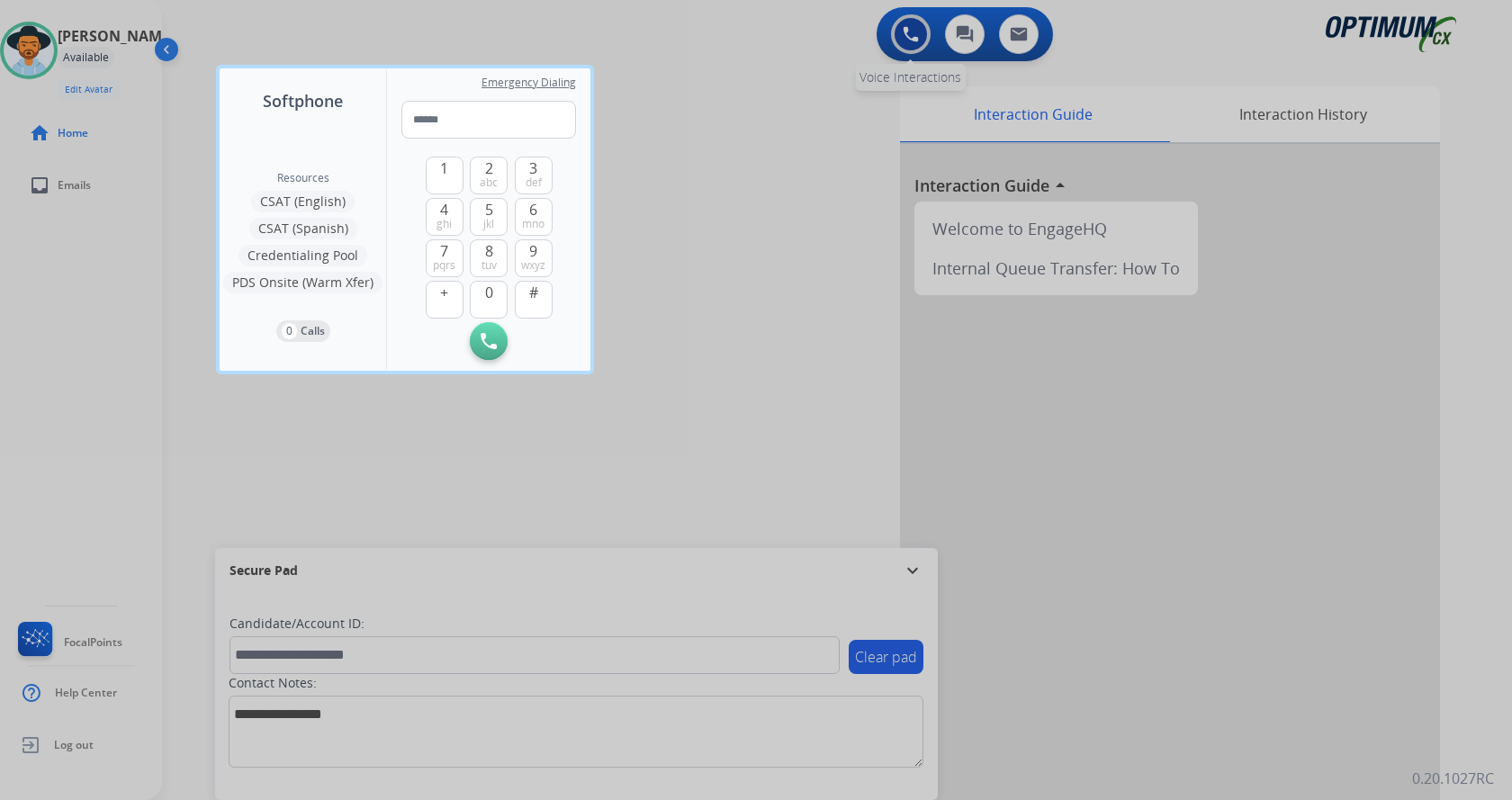
type input "**********"
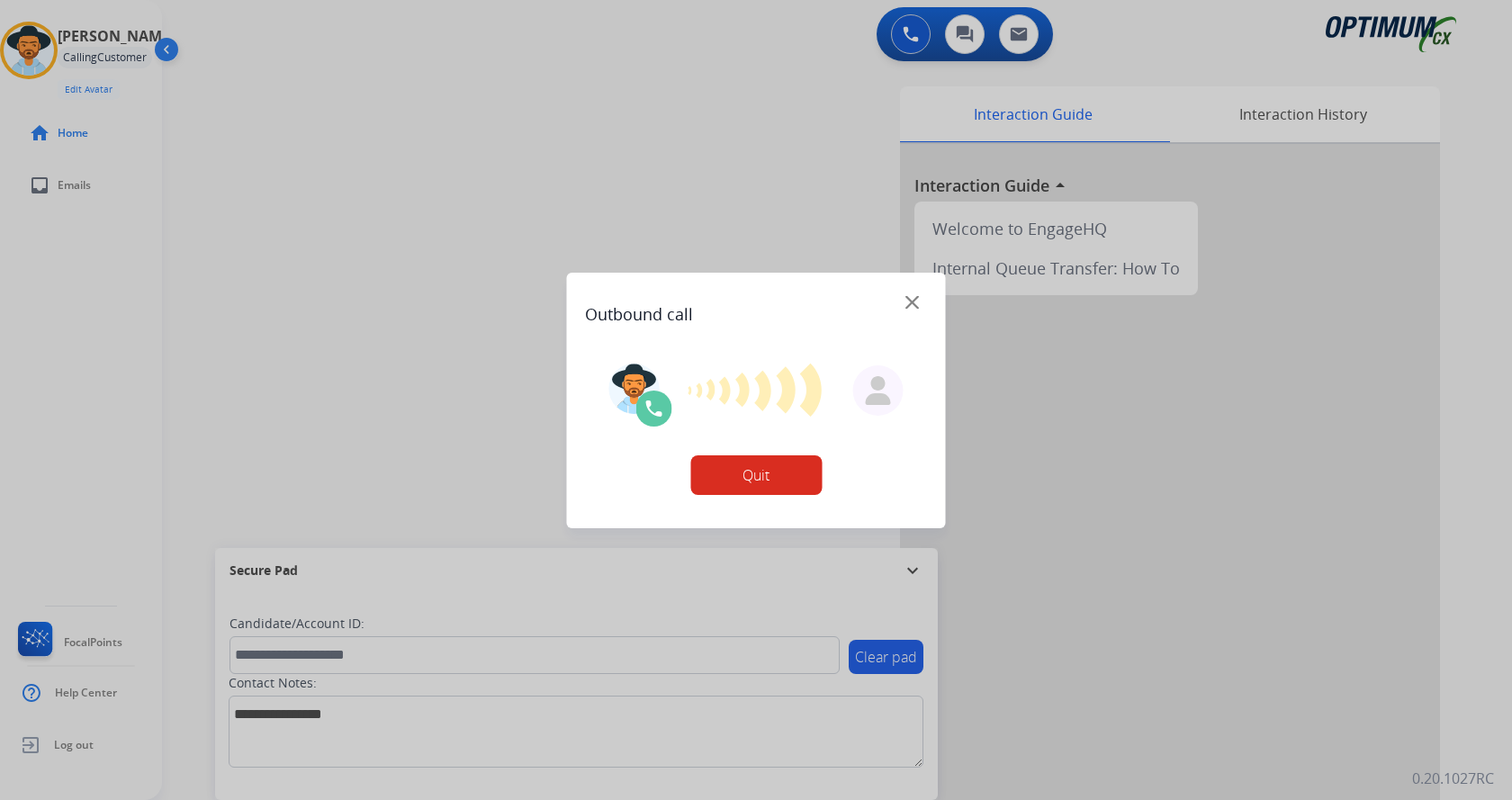
click at [668, 217] on div at bounding box center [756, 400] width 1512 height 800
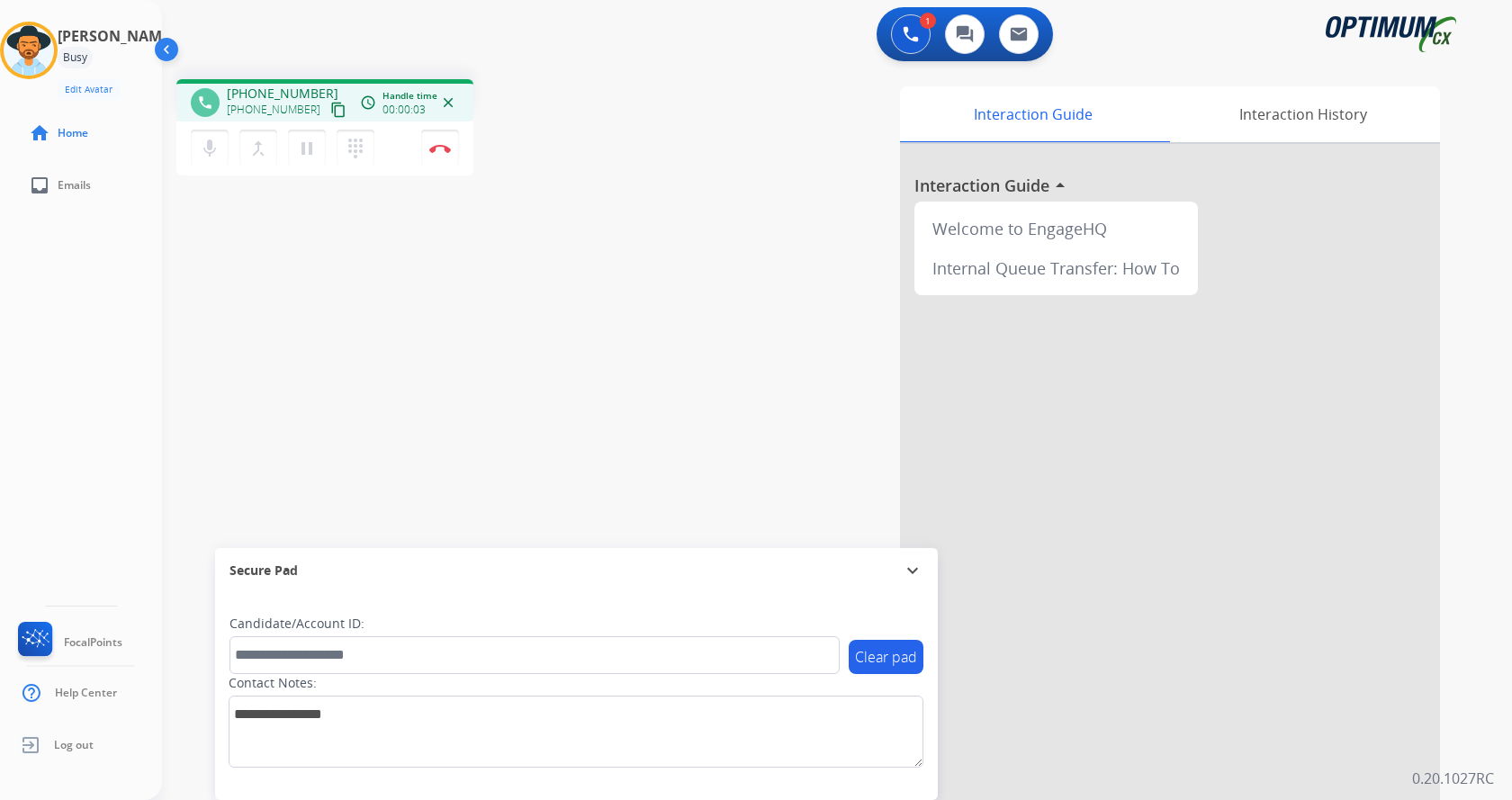
click at [703, 243] on div "Interaction Guide Interaction History Interaction Guide arrow_drop_up Welcome t…" at bounding box center [1049, 451] width 784 height 729
click at [686, 363] on div "Interaction Guide Interaction History Interaction Guide arrow_drop_up Welcome t…" at bounding box center [1049, 451] width 784 height 729
click at [411, 284] on div "phone [PHONE_NUMBER] [PHONE_NUMBER] content_copy access_time Call metrics Queue…" at bounding box center [816, 440] width 1307 height 751
click at [404, 302] on div "phone [PHONE_NUMBER] [PHONE_NUMBER] content_copy access_time Call metrics Queue…" at bounding box center [816, 440] width 1307 height 751
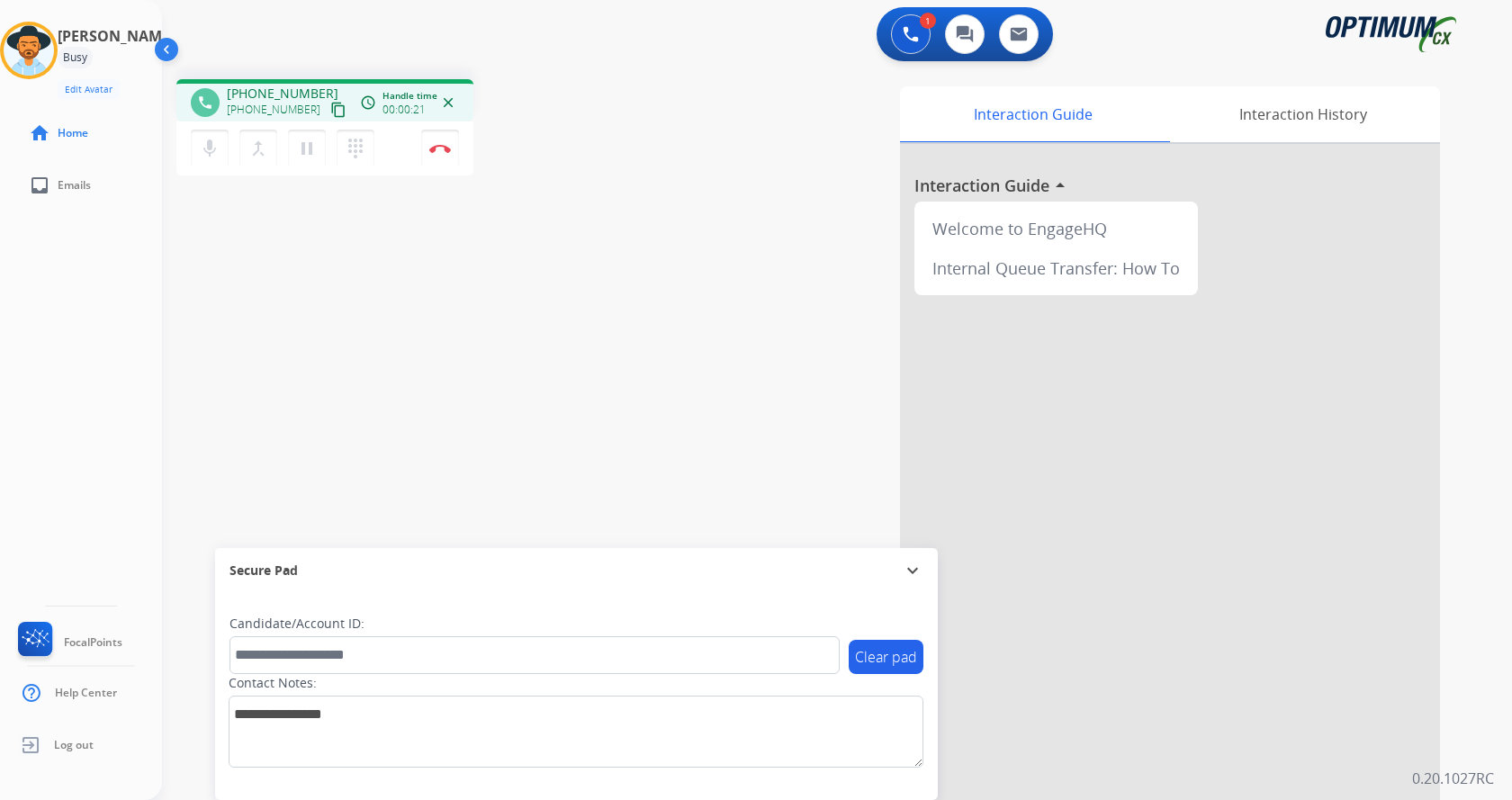
click at [485, 344] on div "phone [PHONE_NUMBER] [PHONE_NUMBER] content_copy access_time Call metrics Queue…" at bounding box center [816, 440] width 1307 height 751
click at [498, 376] on div "phone [PHONE_NUMBER] [PHONE_NUMBER] content_copy access_time Call metrics Queue…" at bounding box center [816, 440] width 1307 height 751
click at [493, 355] on div "phone [PHONE_NUMBER] [PHONE_NUMBER] content_copy access_time Call metrics Queue…" at bounding box center [816, 440] width 1307 height 751
click at [495, 382] on div "phone [PHONE_NUMBER] [PHONE_NUMBER] content_copy access_time Call metrics Queue…" at bounding box center [816, 440] width 1307 height 751
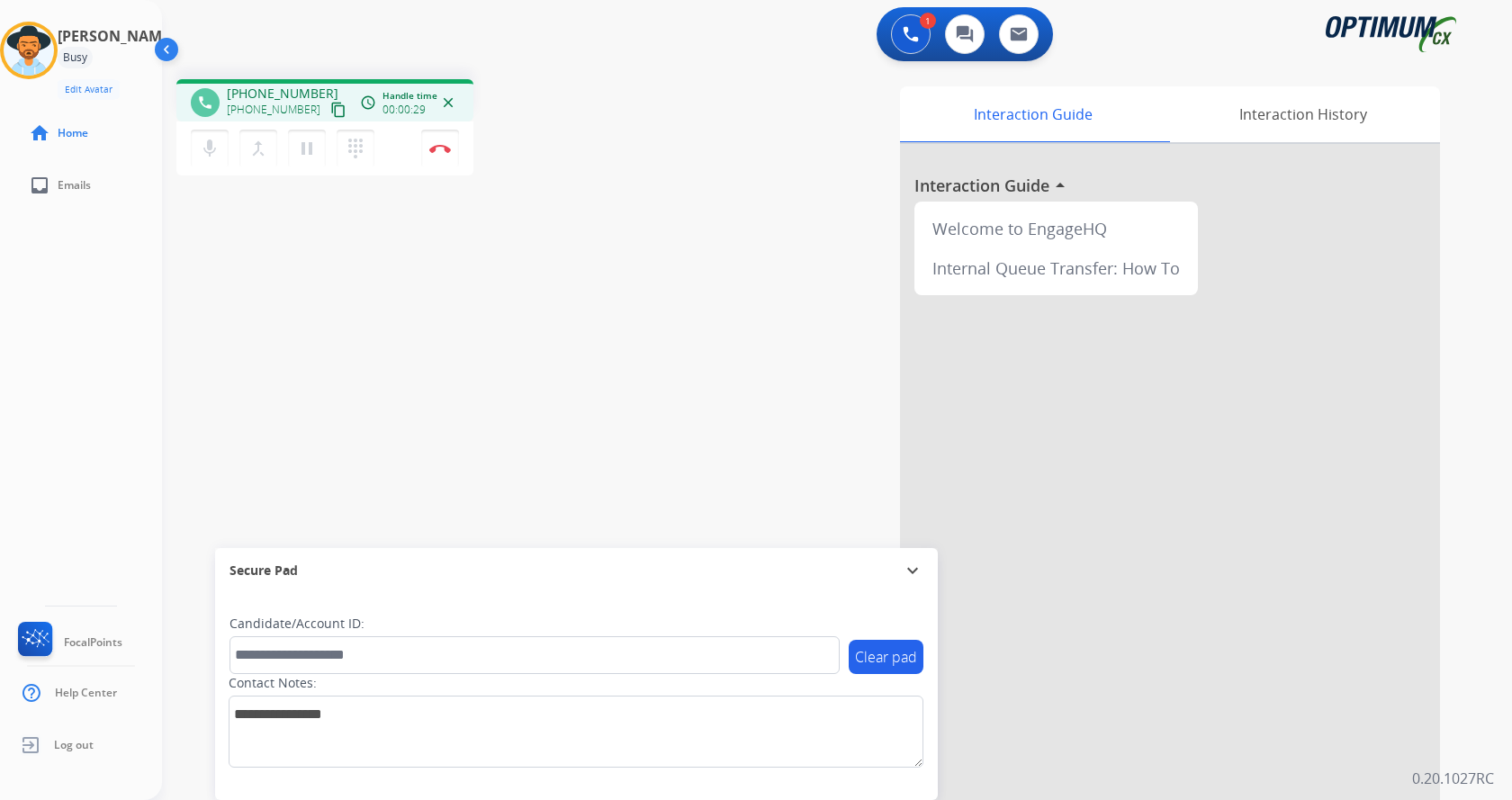
click at [495, 382] on div "phone [PHONE_NUMBER] [PHONE_NUMBER] content_copy access_time Call metrics Queue…" at bounding box center [816, 440] width 1307 height 751
drag, startPoint x: 242, startPoint y: 89, endPoint x: 313, endPoint y: 89, distance: 71.0
click at [313, 89] on span "[PHONE_NUMBER]" at bounding box center [283, 94] width 112 height 18
copy span "6124347025"
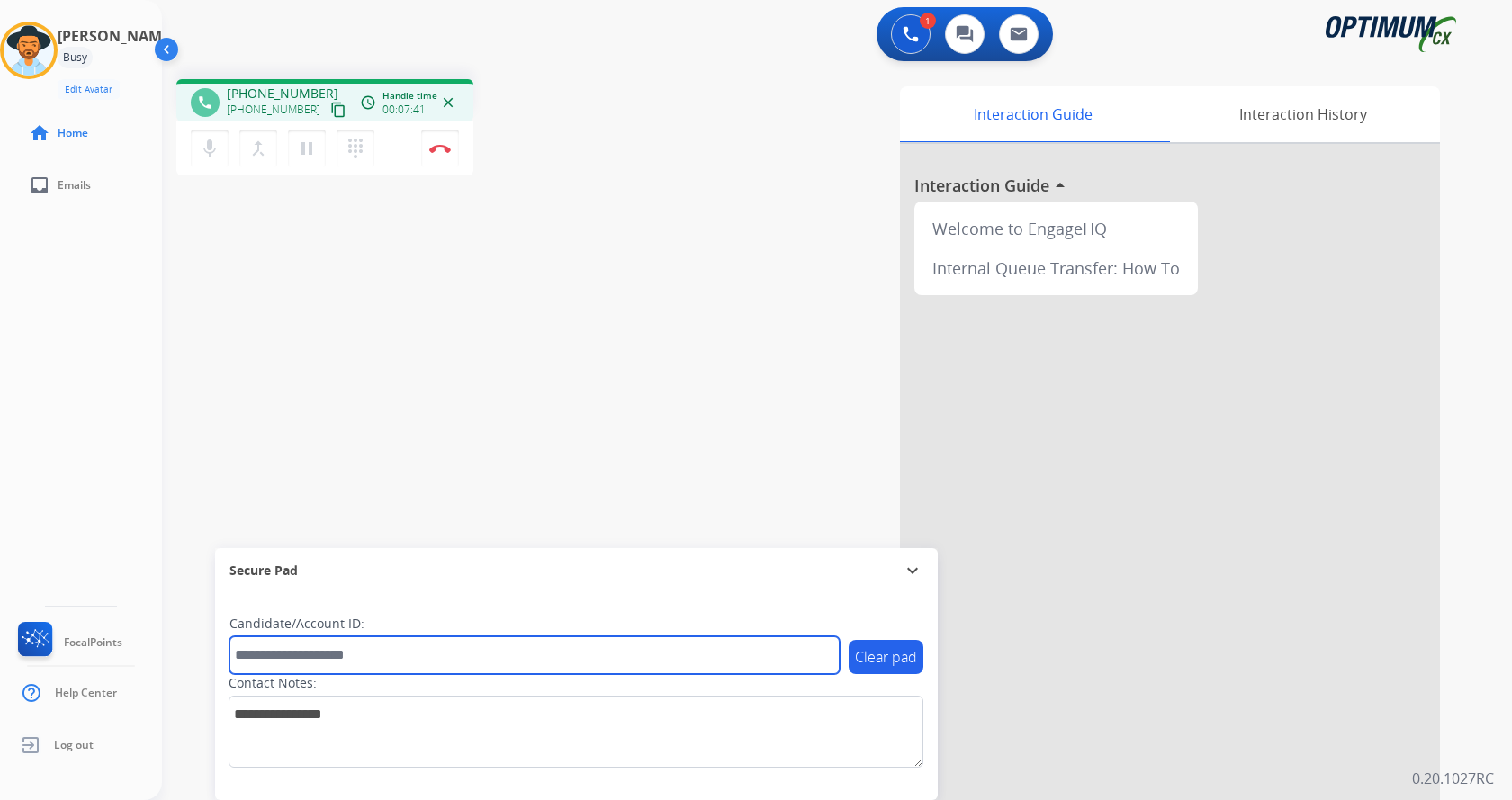
click at [356, 655] on input "text" at bounding box center [535, 654] width 610 height 38
paste input "*******"
type input "*******"
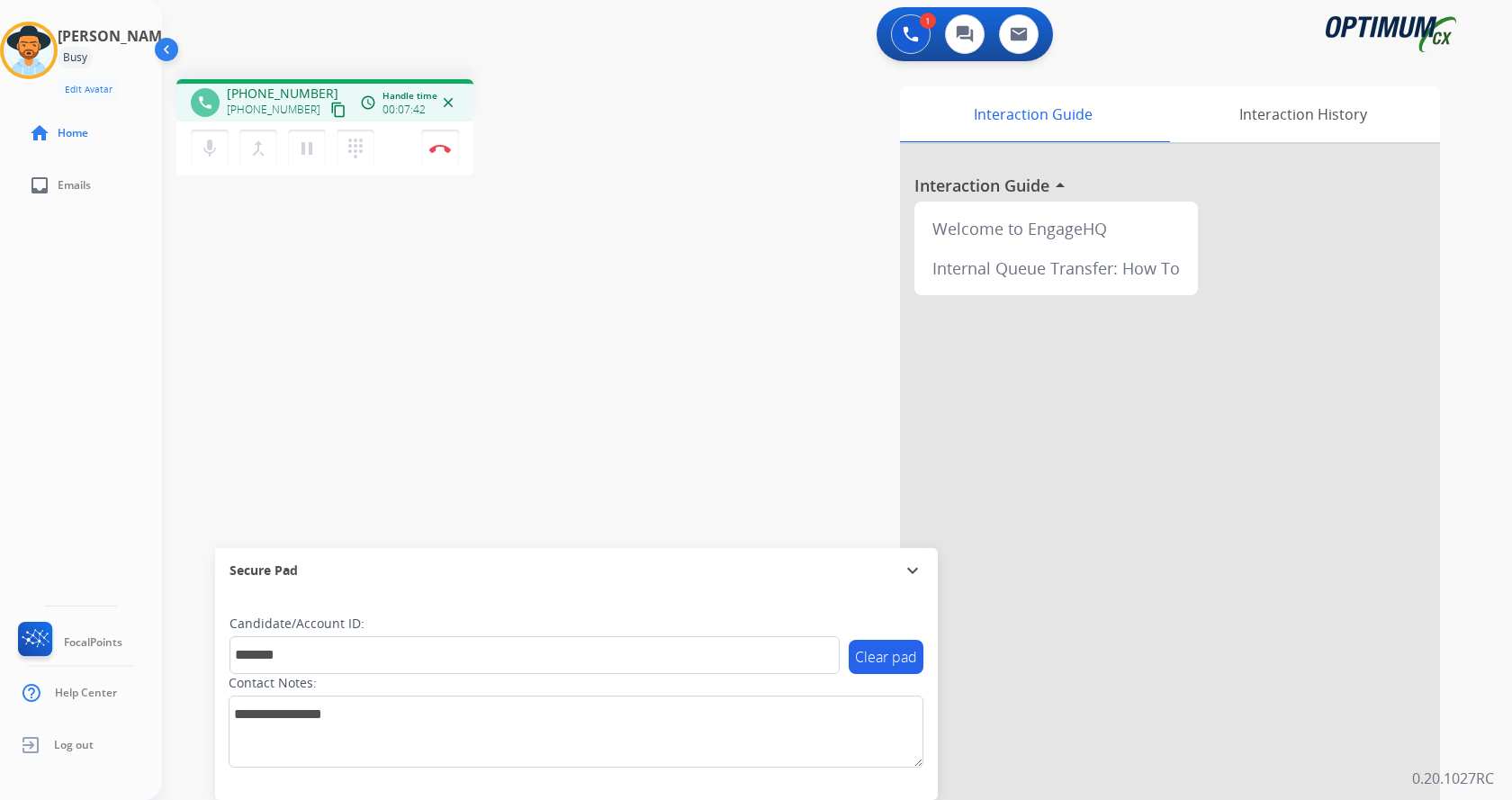
click at [378, 271] on div "phone [PHONE_NUMBER] [PHONE_NUMBER] content_copy access_time Call metrics Queue…" at bounding box center [816, 440] width 1307 height 751
click at [406, 372] on div "phone [PHONE_NUMBER] [PHONE_NUMBER] content_copy access_time Call metrics Queue…" at bounding box center [816, 440] width 1307 height 751
click at [432, 358] on div "phone [PHONE_NUMBER] [PHONE_NUMBER] content_copy access_time Call metrics Queue…" at bounding box center [816, 440] width 1307 height 751
click at [440, 144] on img at bounding box center [440, 148] width 21 height 9
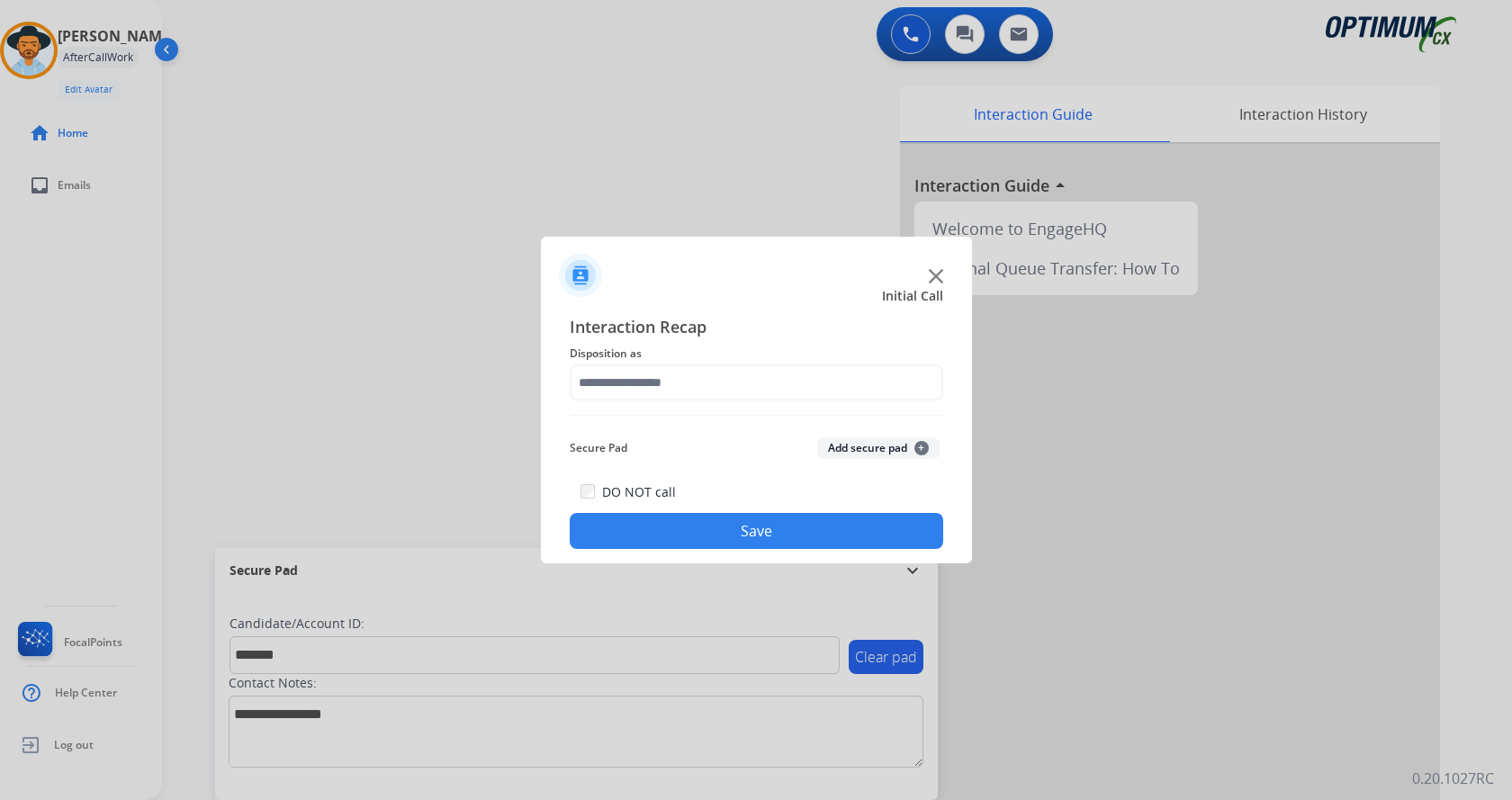
click at [854, 441] on button "Add secure pad +" at bounding box center [879, 448] width 123 height 21
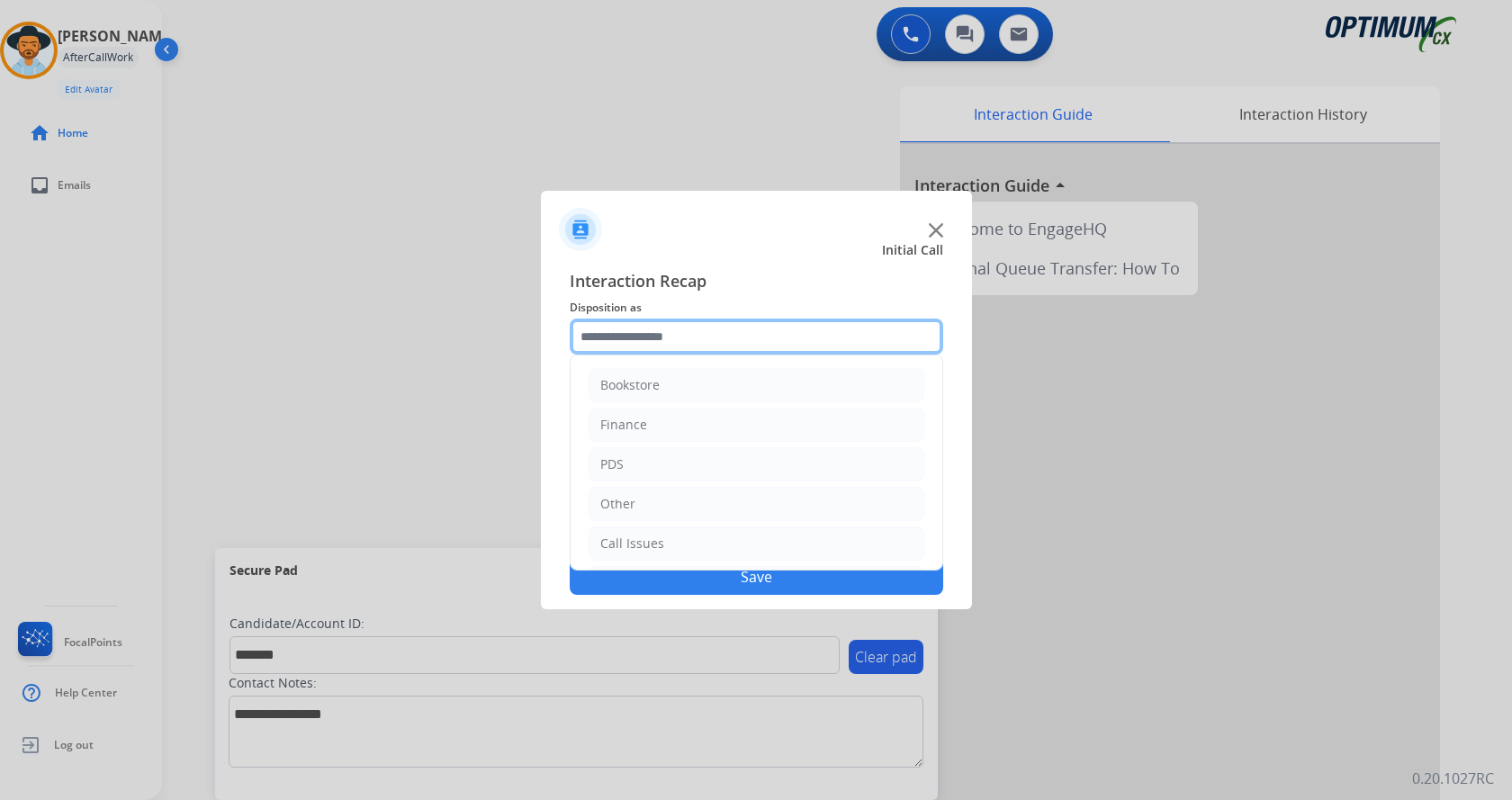
click at [806, 344] on input "text" at bounding box center [756, 336] width 374 height 36
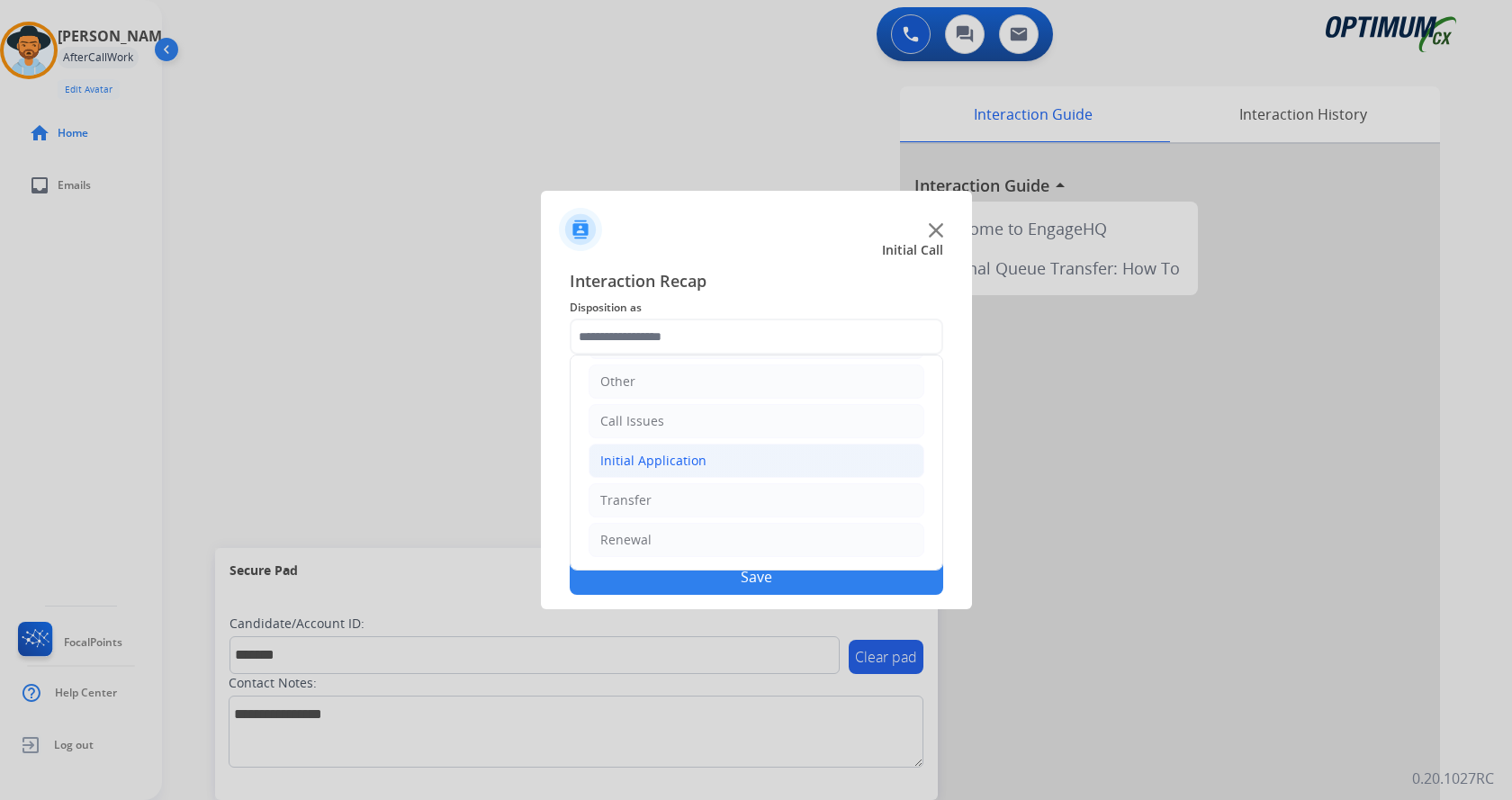
click at [731, 458] on li "Initial Application" at bounding box center [757, 460] width 336 height 34
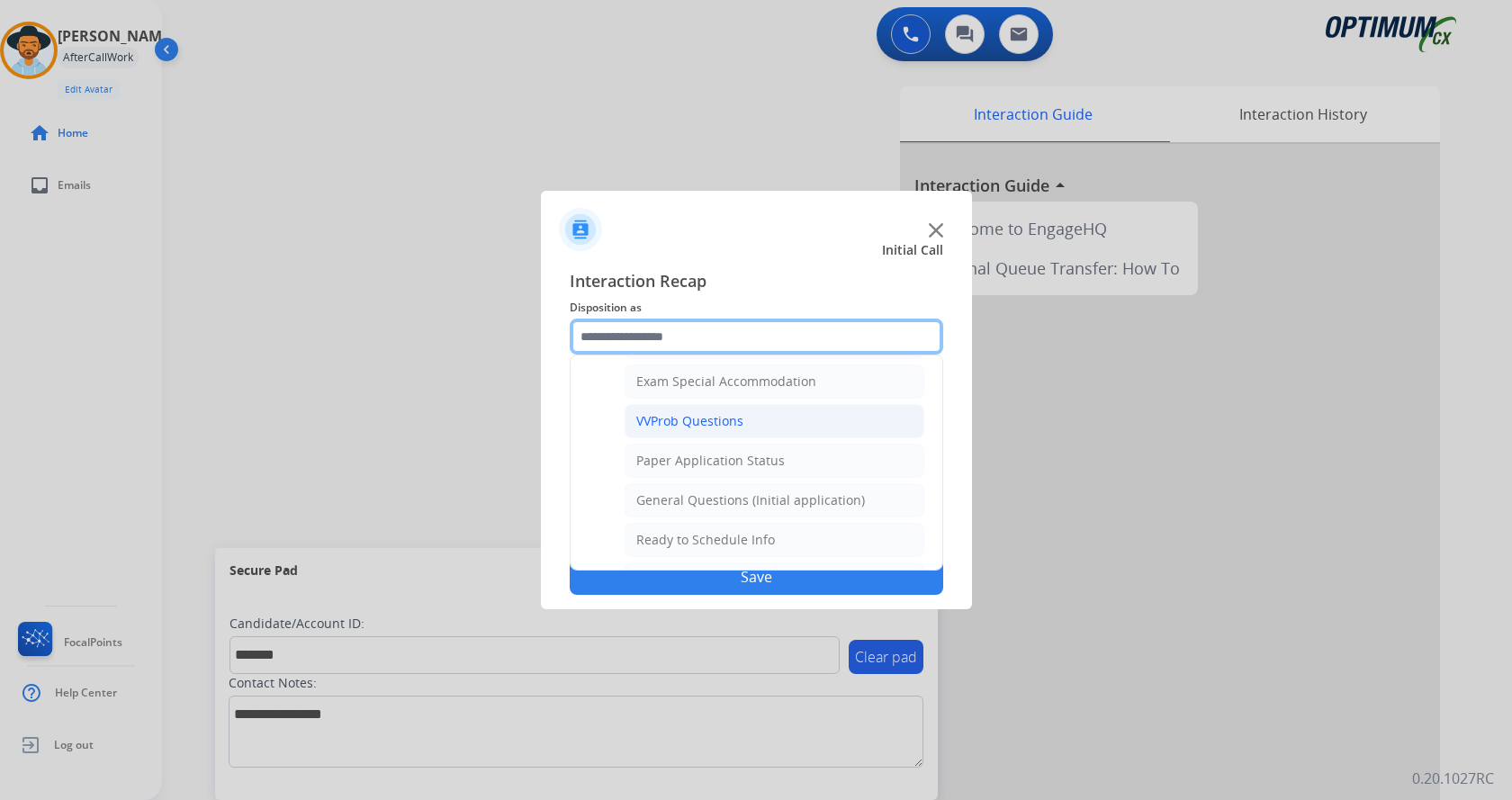
scroll to position [1022, 0]
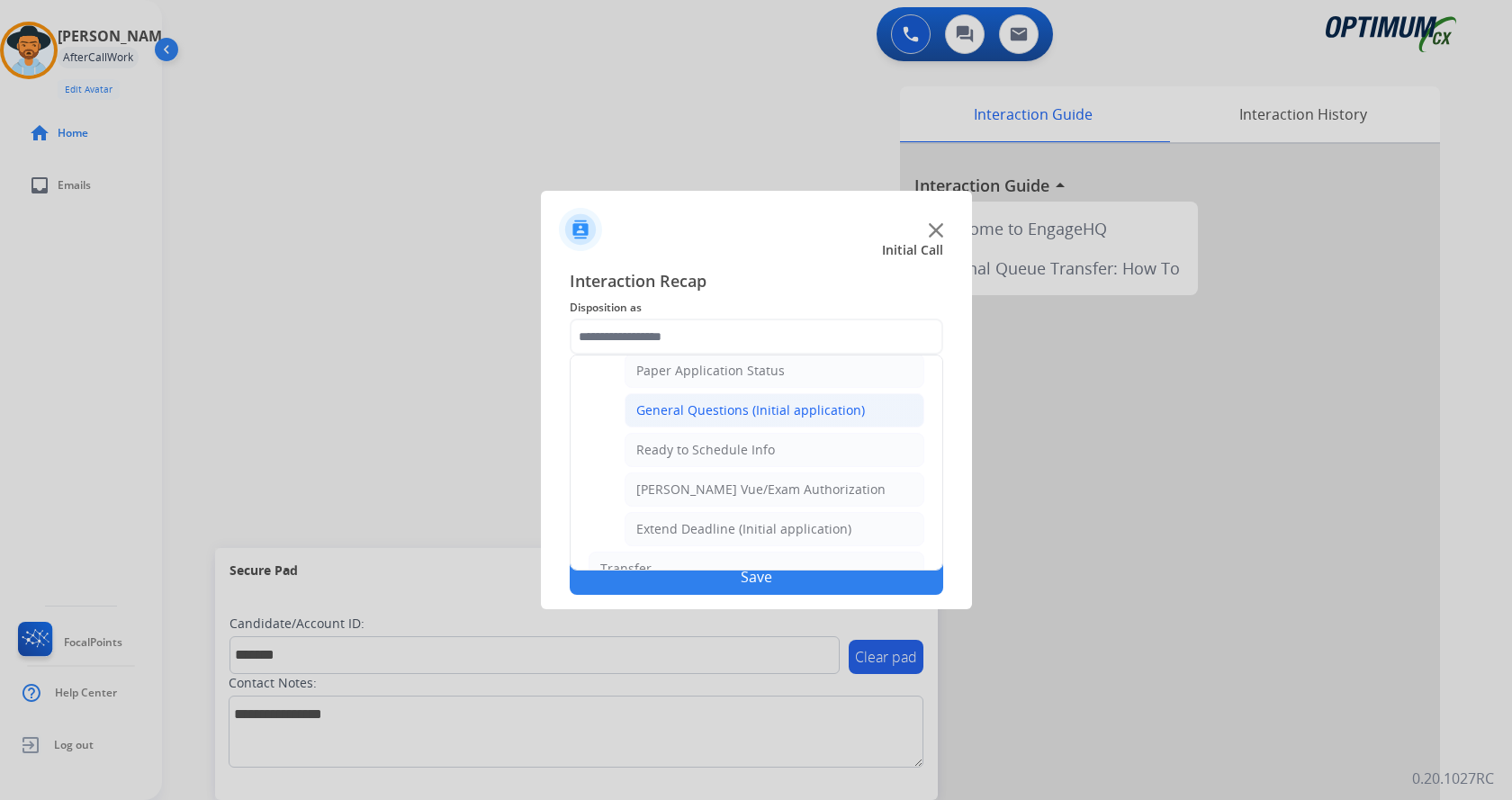
click at [743, 420] on div "General Questions (Initial application)" at bounding box center [750, 410] width 229 height 18
type input "**********"
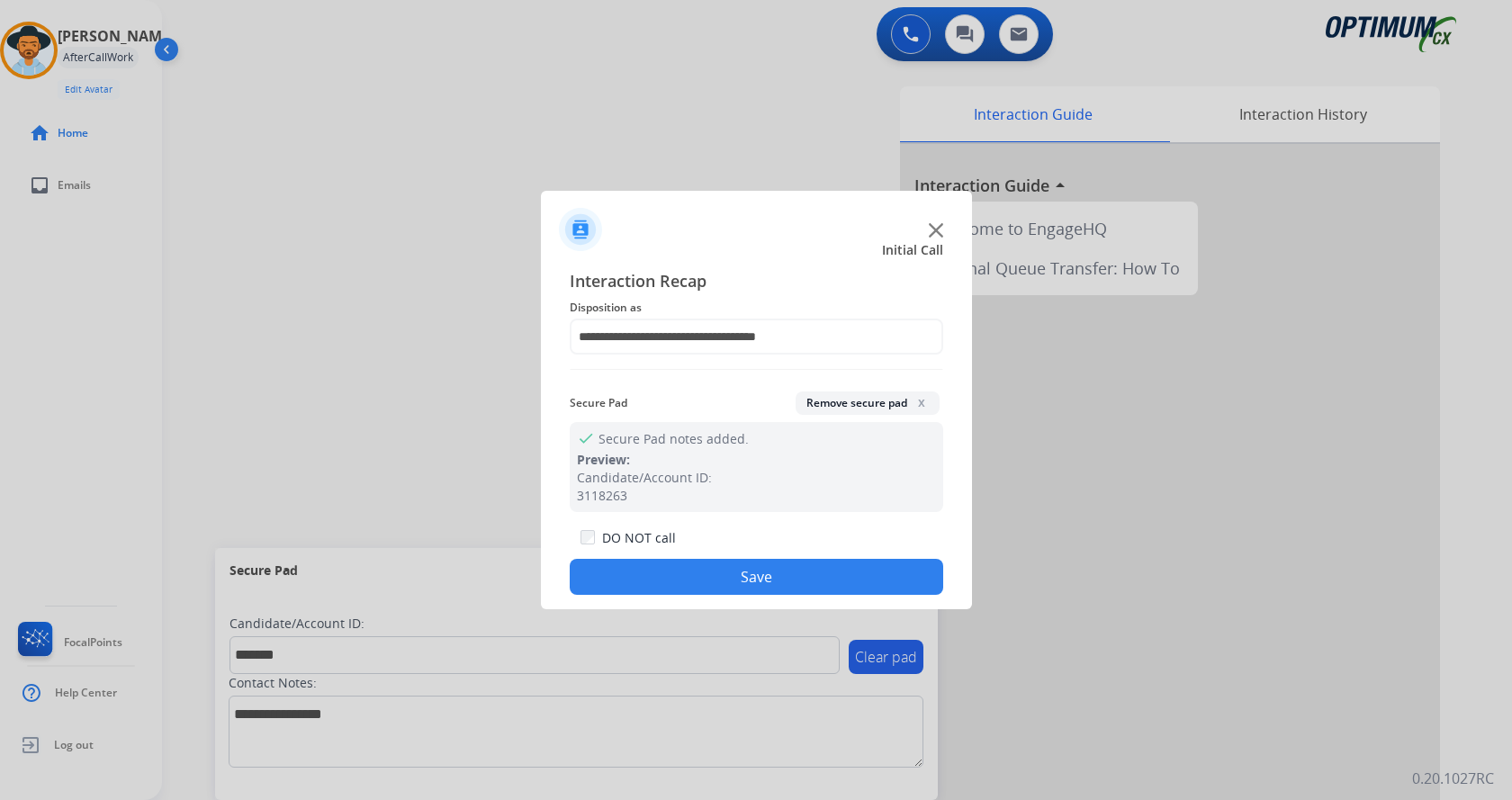
click at [734, 566] on button "Save" at bounding box center [756, 576] width 374 height 36
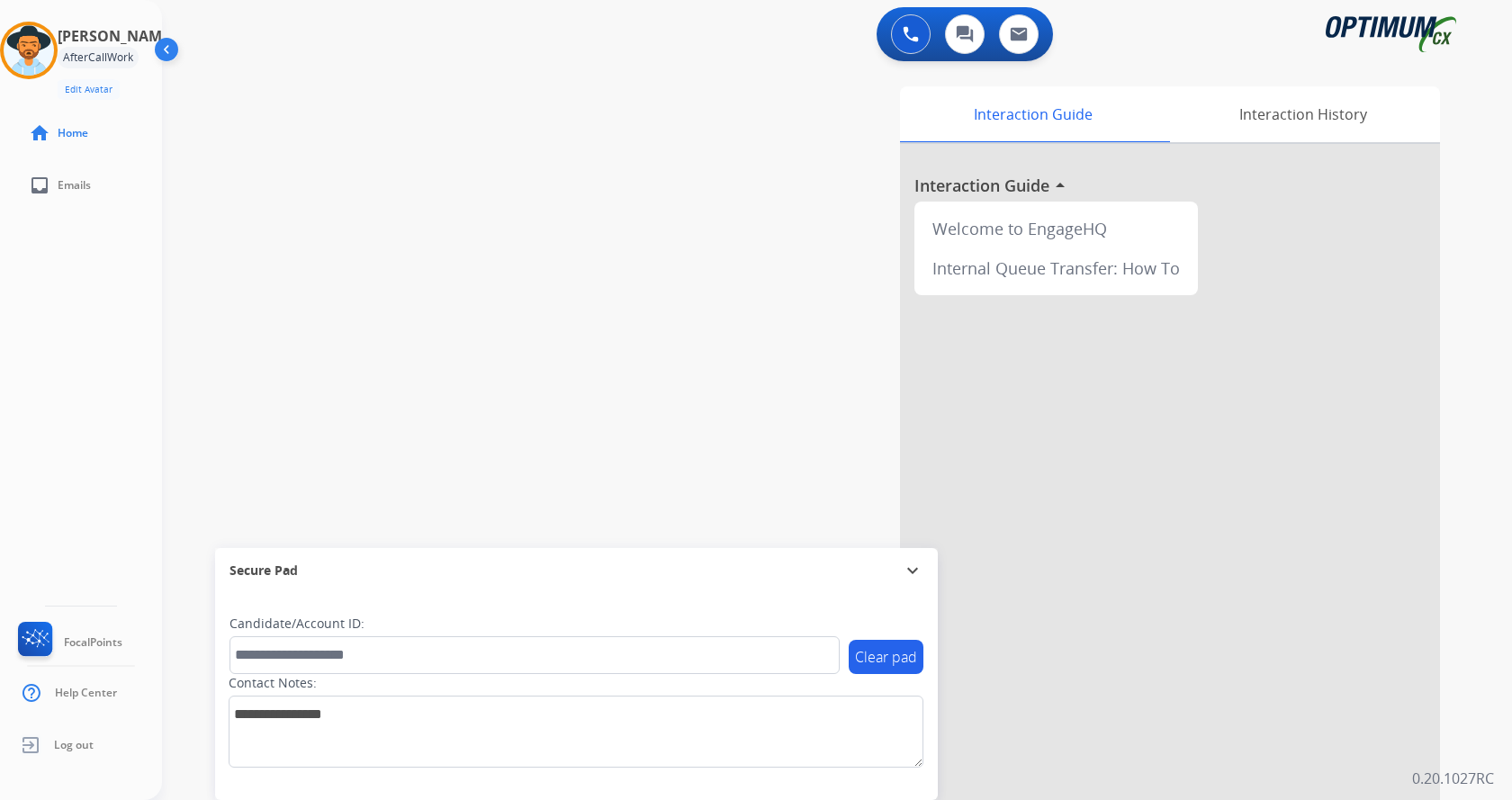
drag, startPoint x: 441, startPoint y: 262, endPoint x: 404, endPoint y: 96, distance: 170.1
click at [441, 262] on div "swap_horiz Break voice bridge close_fullscreen Connect 3-Way Call merge_type Se…" at bounding box center [816, 440] width 1307 height 751
click at [659, 220] on div "Interaction Guide Interaction History Interaction Guide arrow_drop_up Welcome t…" at bounding box center [1049, 451] width 784 height 729
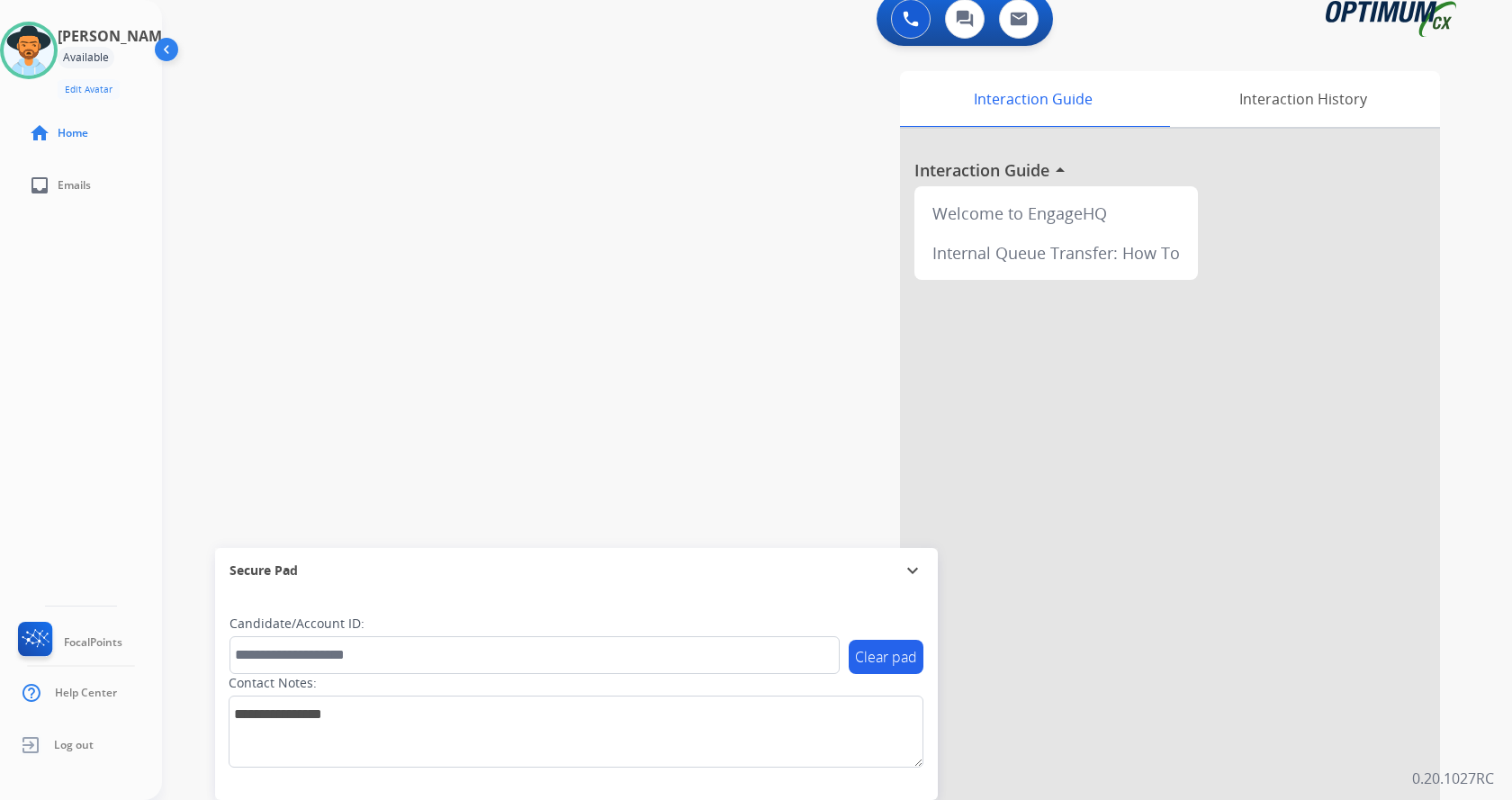
scroll to position [0, 0]
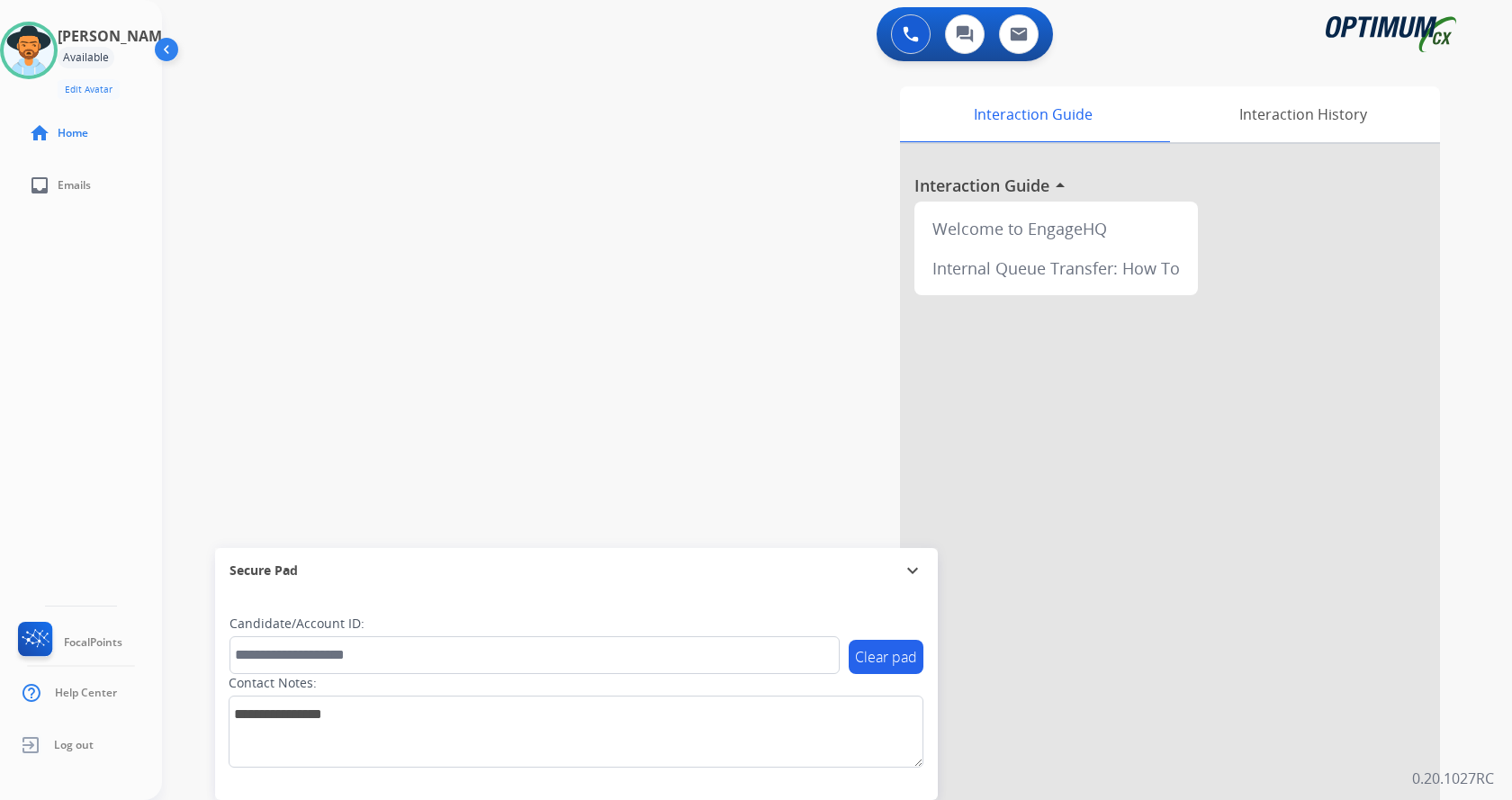
click at [444, 172] on div "swap_horiz Break voice bridge close_fullscreen Connect 3-Way Call merge_type Se…" at bounding box center [816, 440] width 1307 height 751
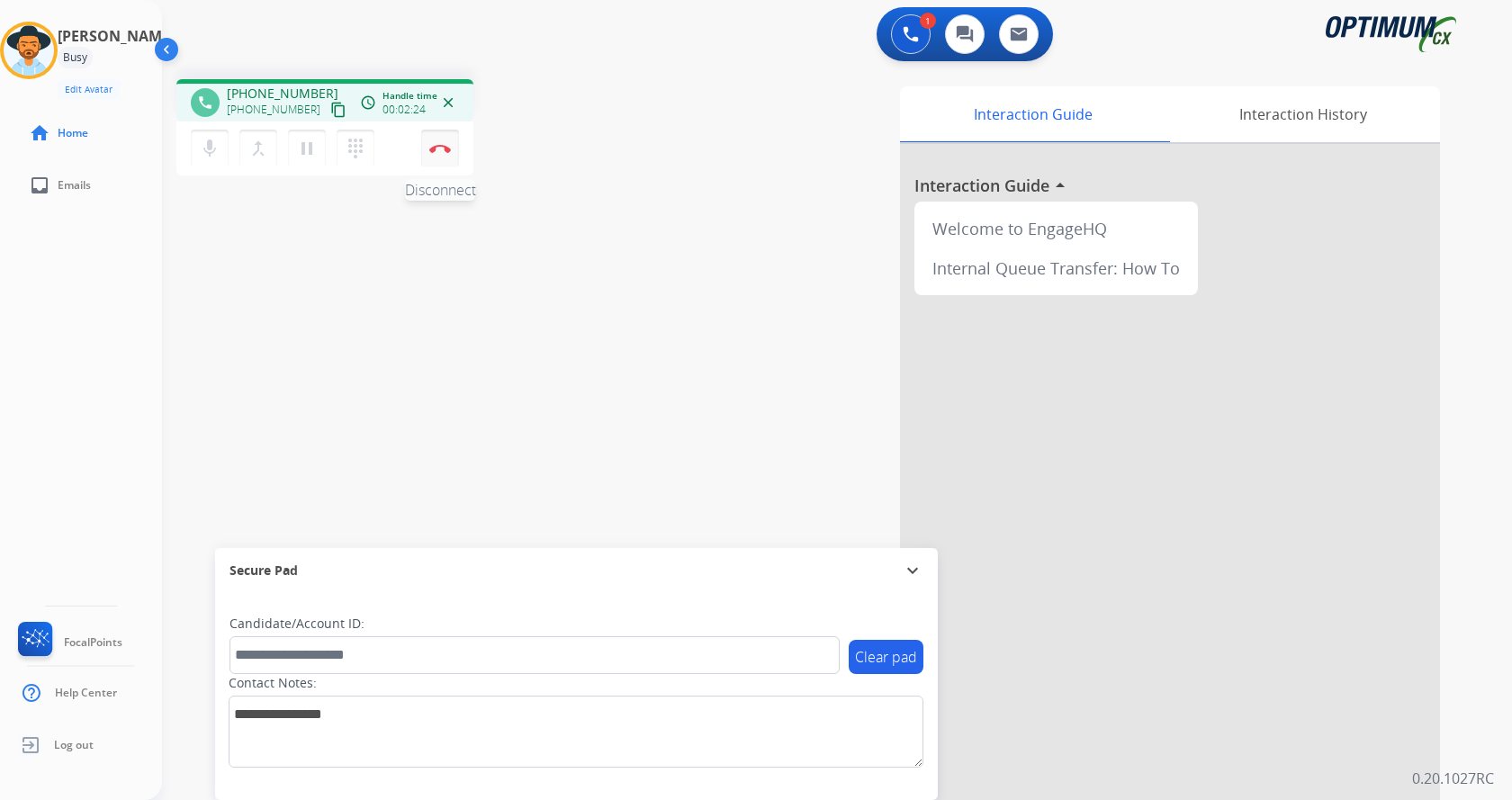
click at [436, 161] on button "Disconnect" at bounding box center [439, 148] width 38 height 38
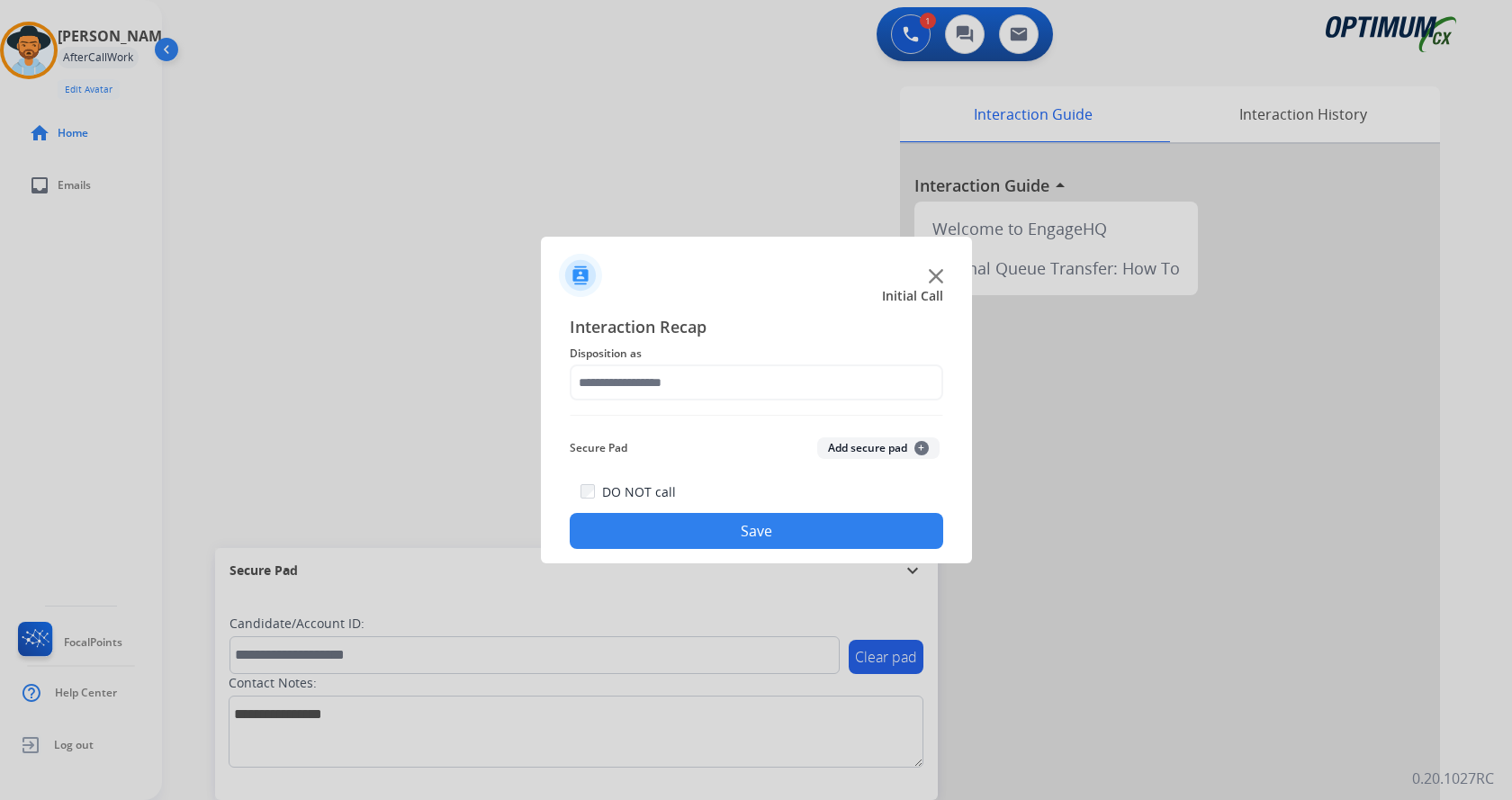
click at [867, 452] on button "Add secure pad +" at bounding box center [879, 448] width 123 height 21
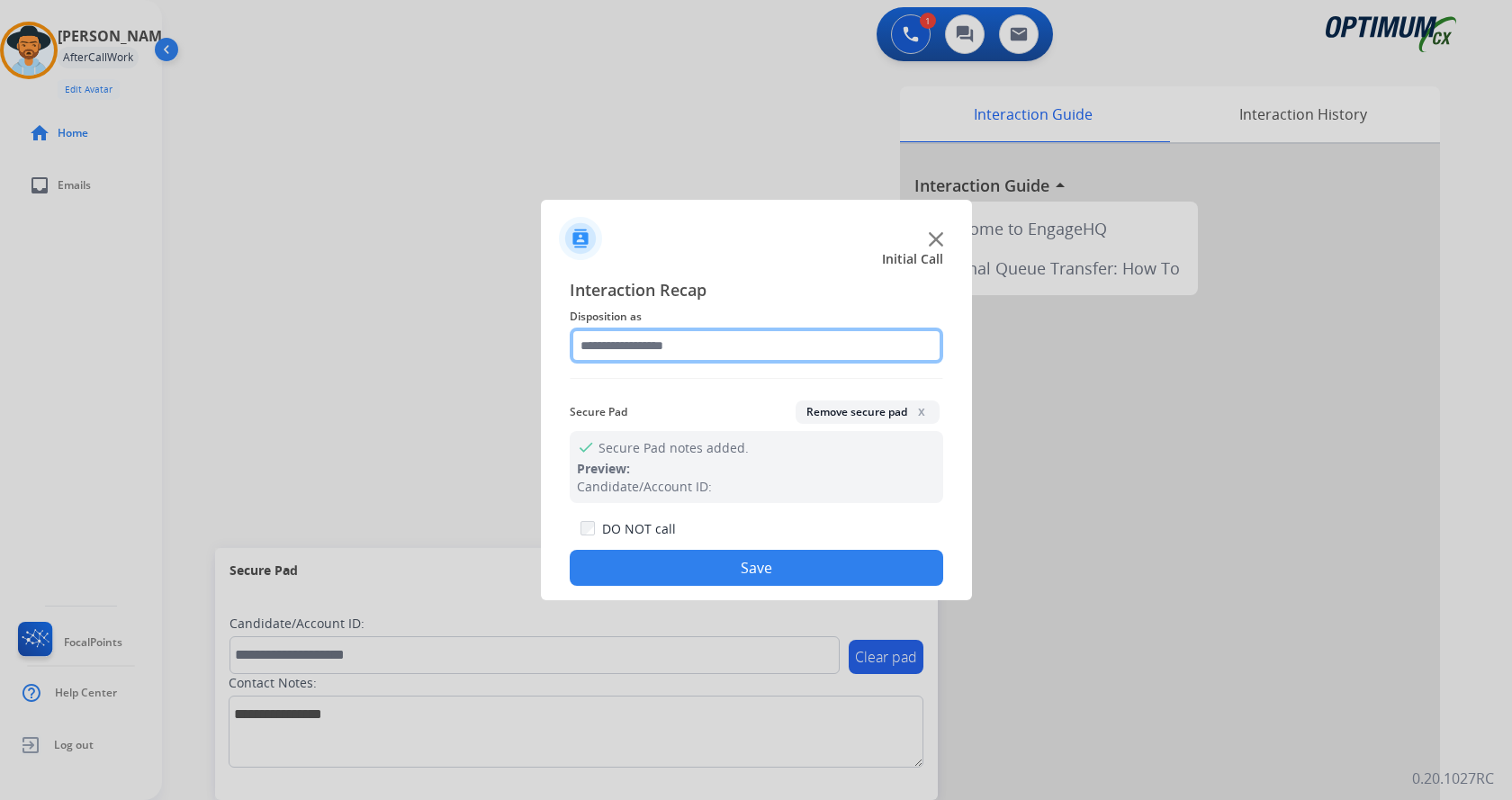
click at [711, 351] on input "text" at bounding box center [756, 345] width 374 height 36
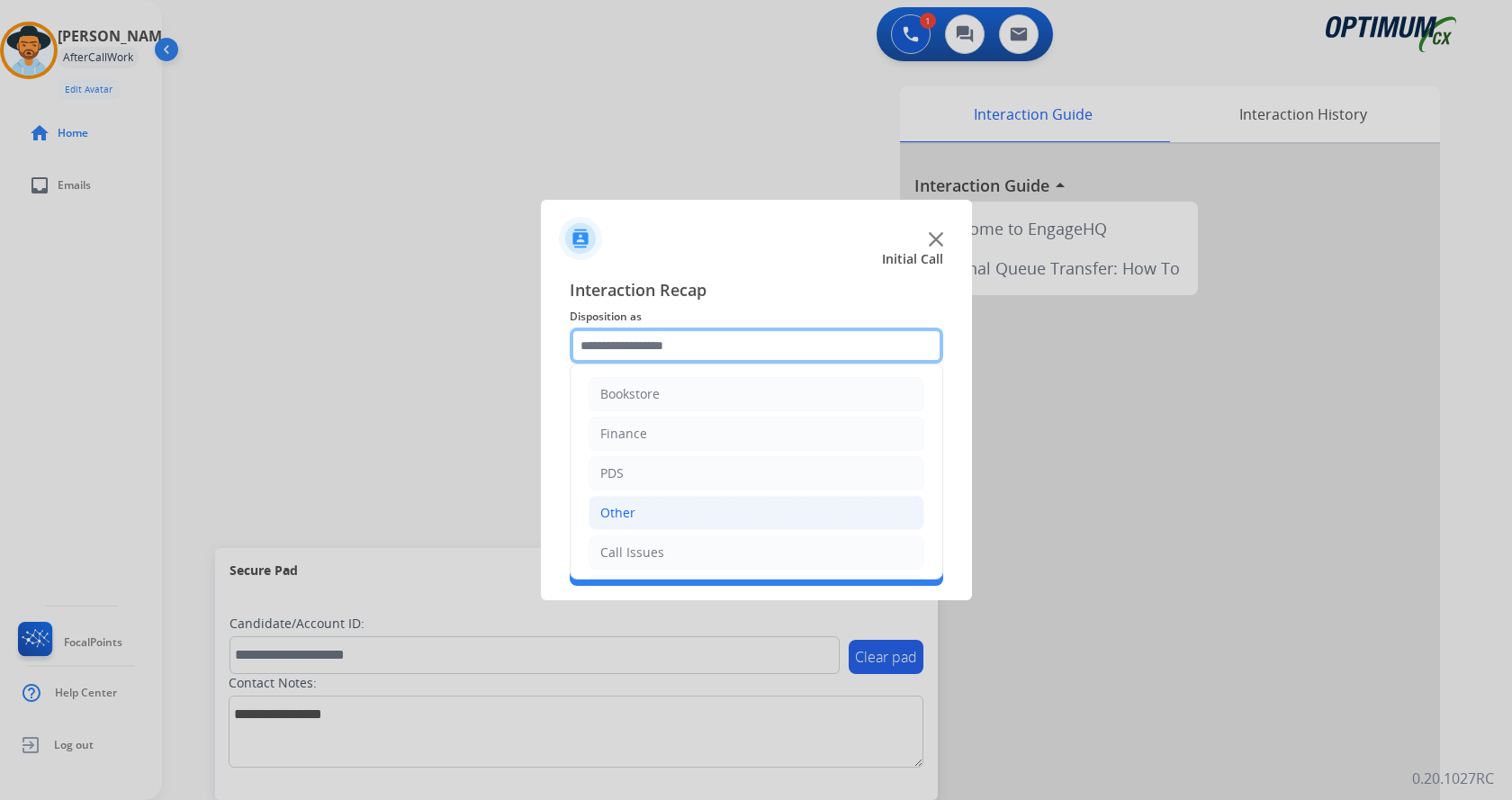
scroll to position [123, 0]
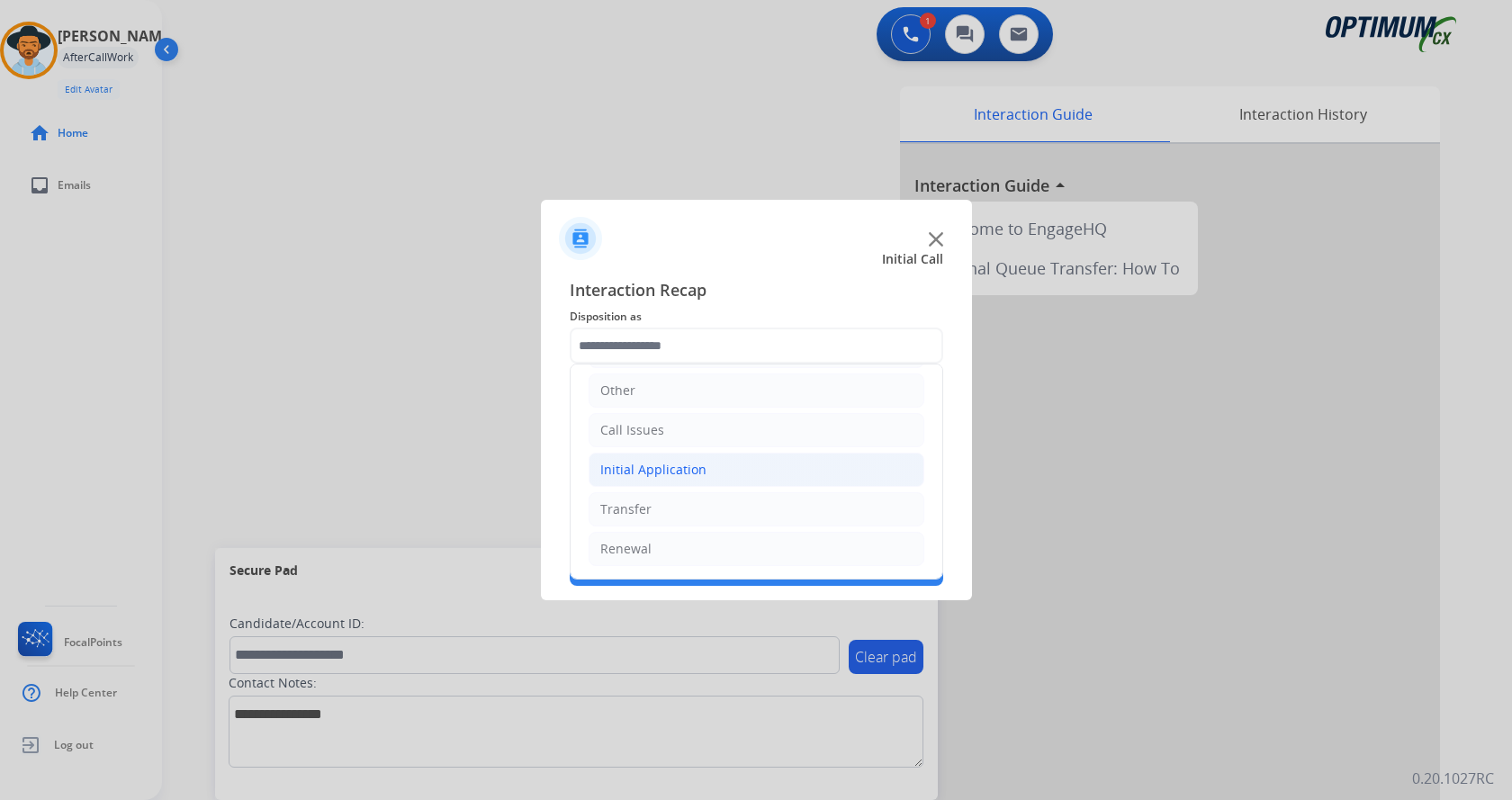
click at [715, 464] on li "Initial Application" at bounding box center [757, 469] width 336 height 34
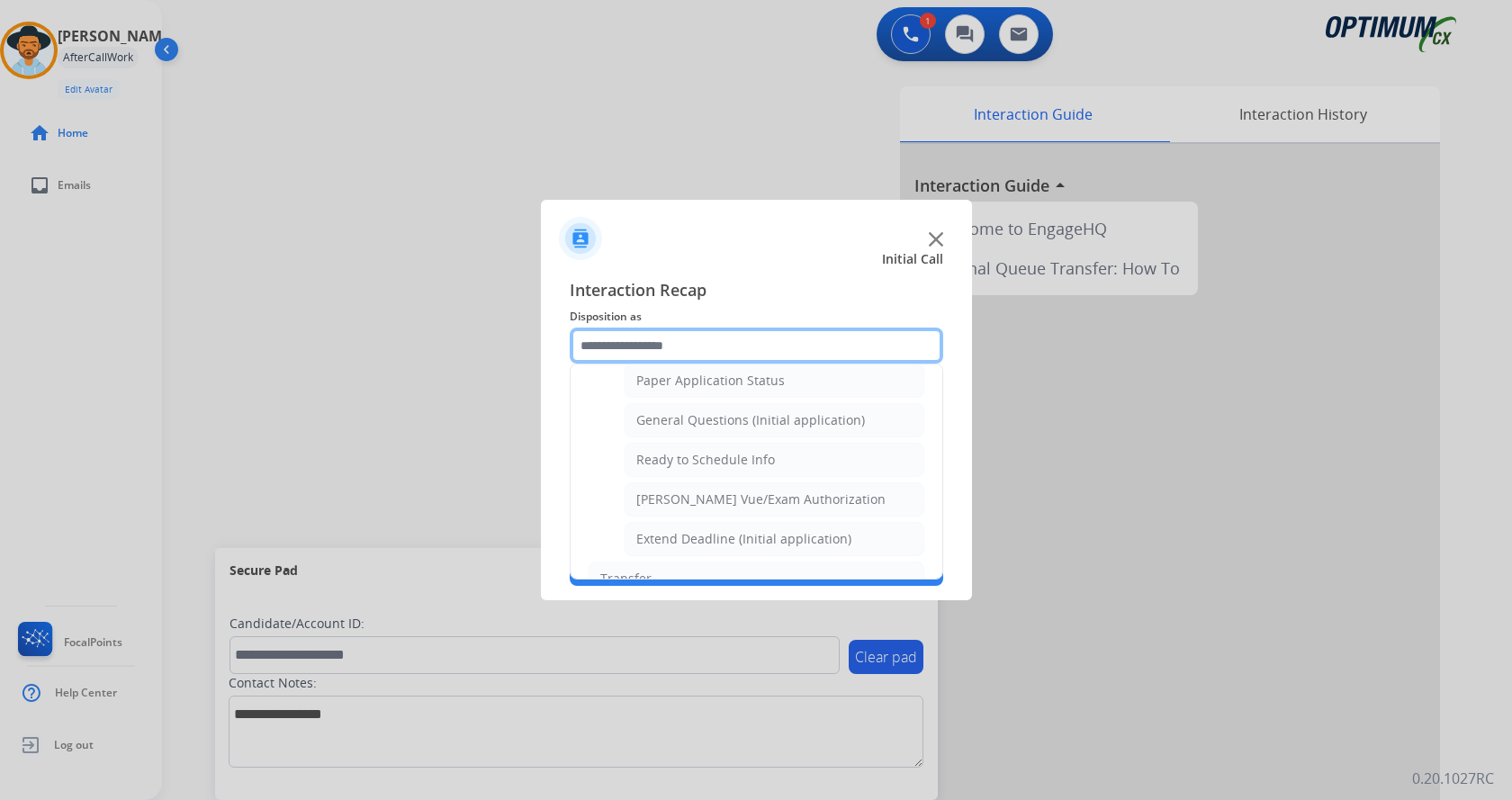
scroll to position [1022, 0]
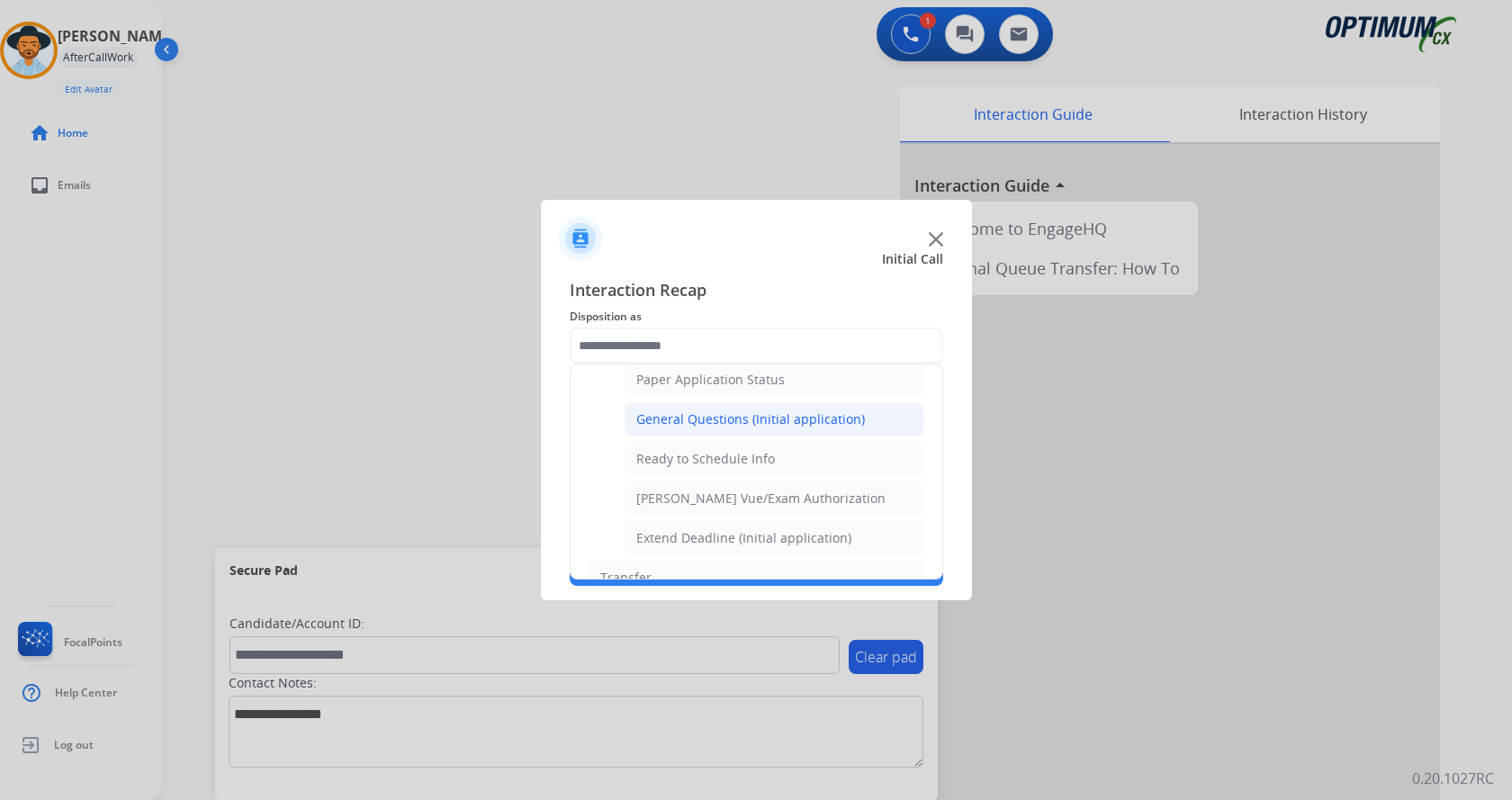
click at [758, 425] on div "General Questions (Initial application)" at bounding box center [750, 419] width 229 height 18
type input "**********"
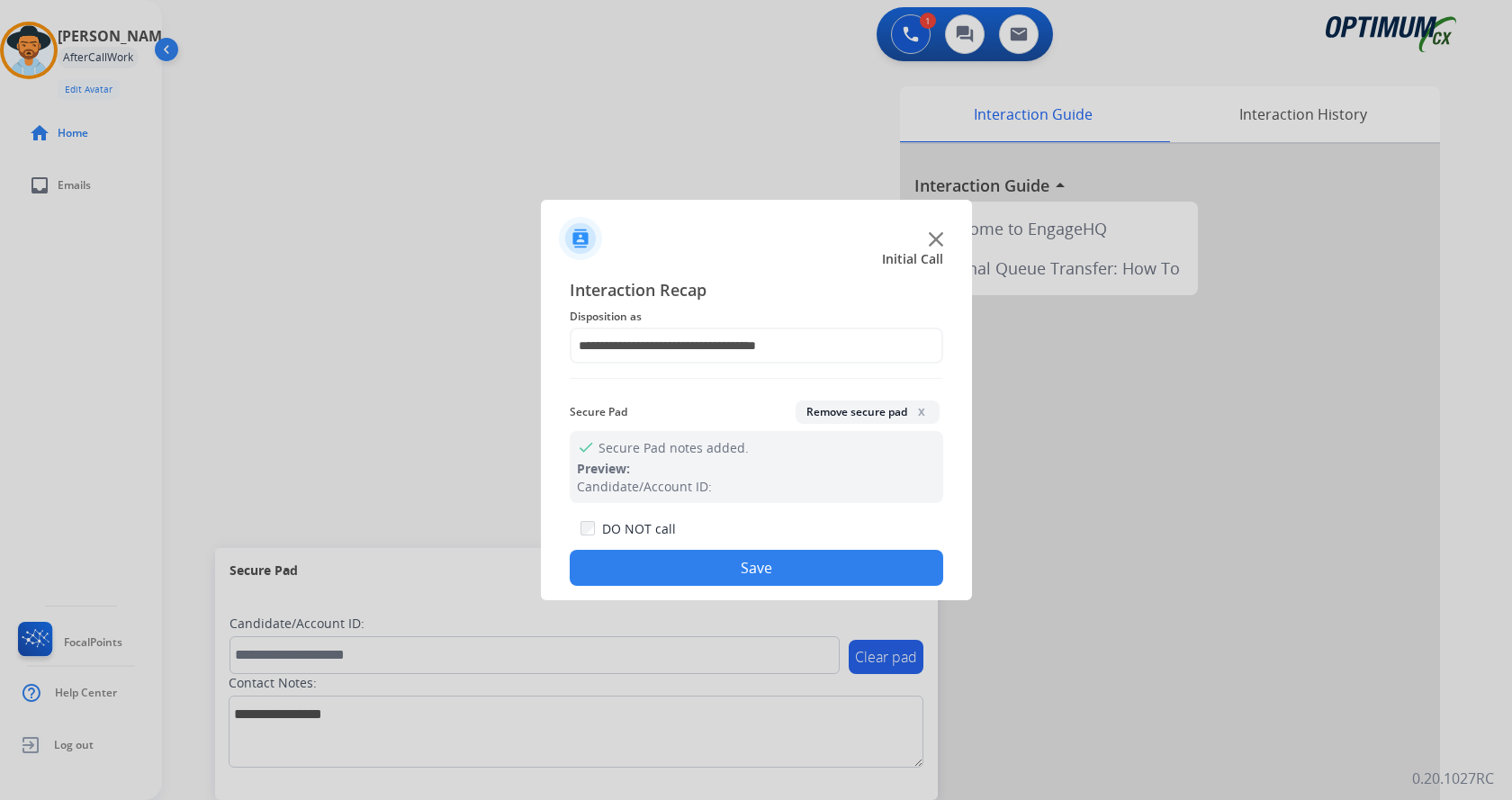
click at [757, 561] on button "Save" at bounding box center [756, 567] width 374 height 36
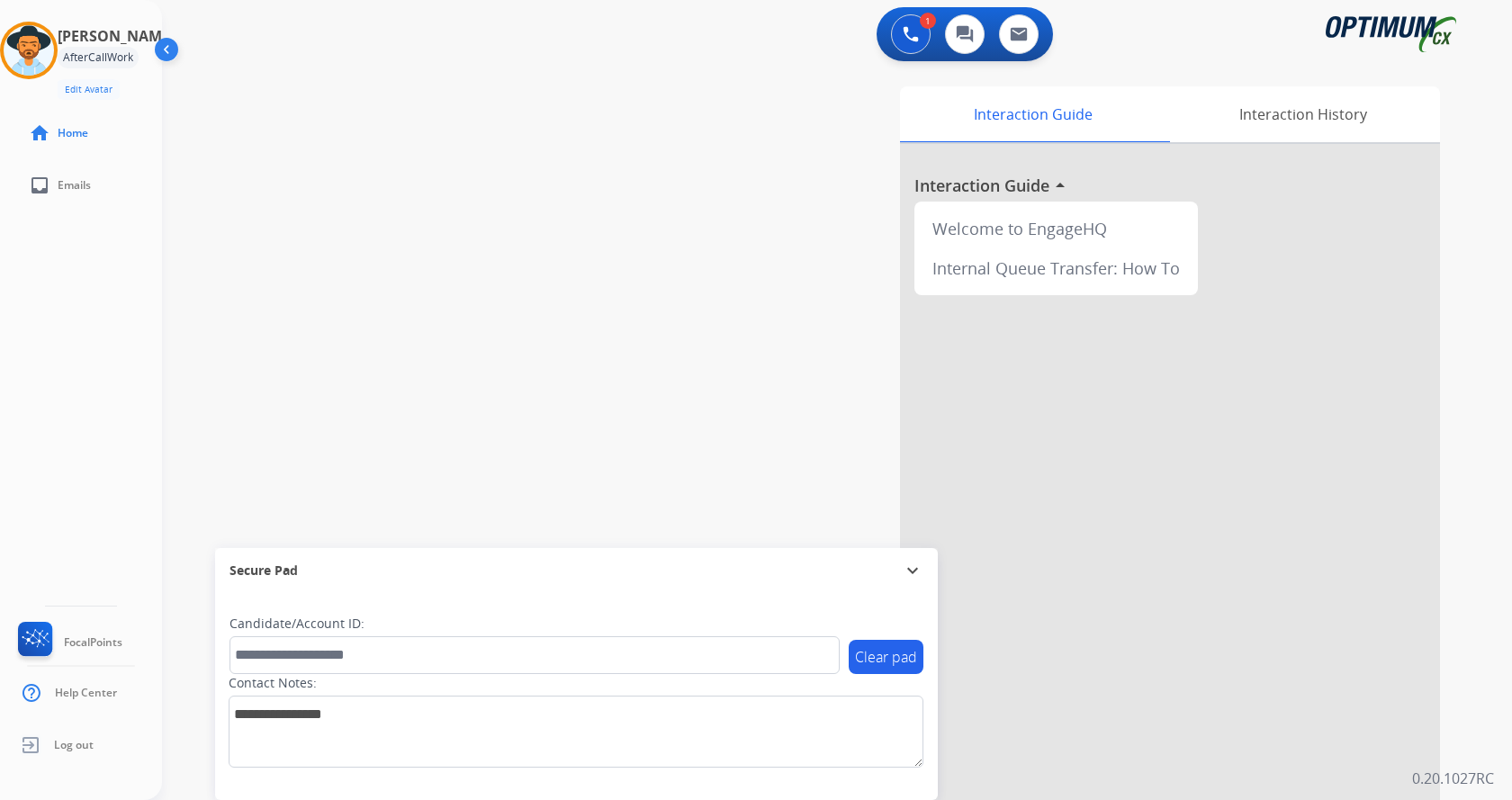
drag, startPoint x: 513, startPoint y: 237, endPoint x: 407, endPoint y: 70, distance: 197.8
click at [512, 237] on div "swap_horiz Break voice bridge close_fullscreen Connect 3-Way Call merge_type Se…" at bounding box center [816, 440] width 1307 height 751
click at [1331, 107] on div "Interaction History" at bounding box center [1302, 115] width 274 height 56
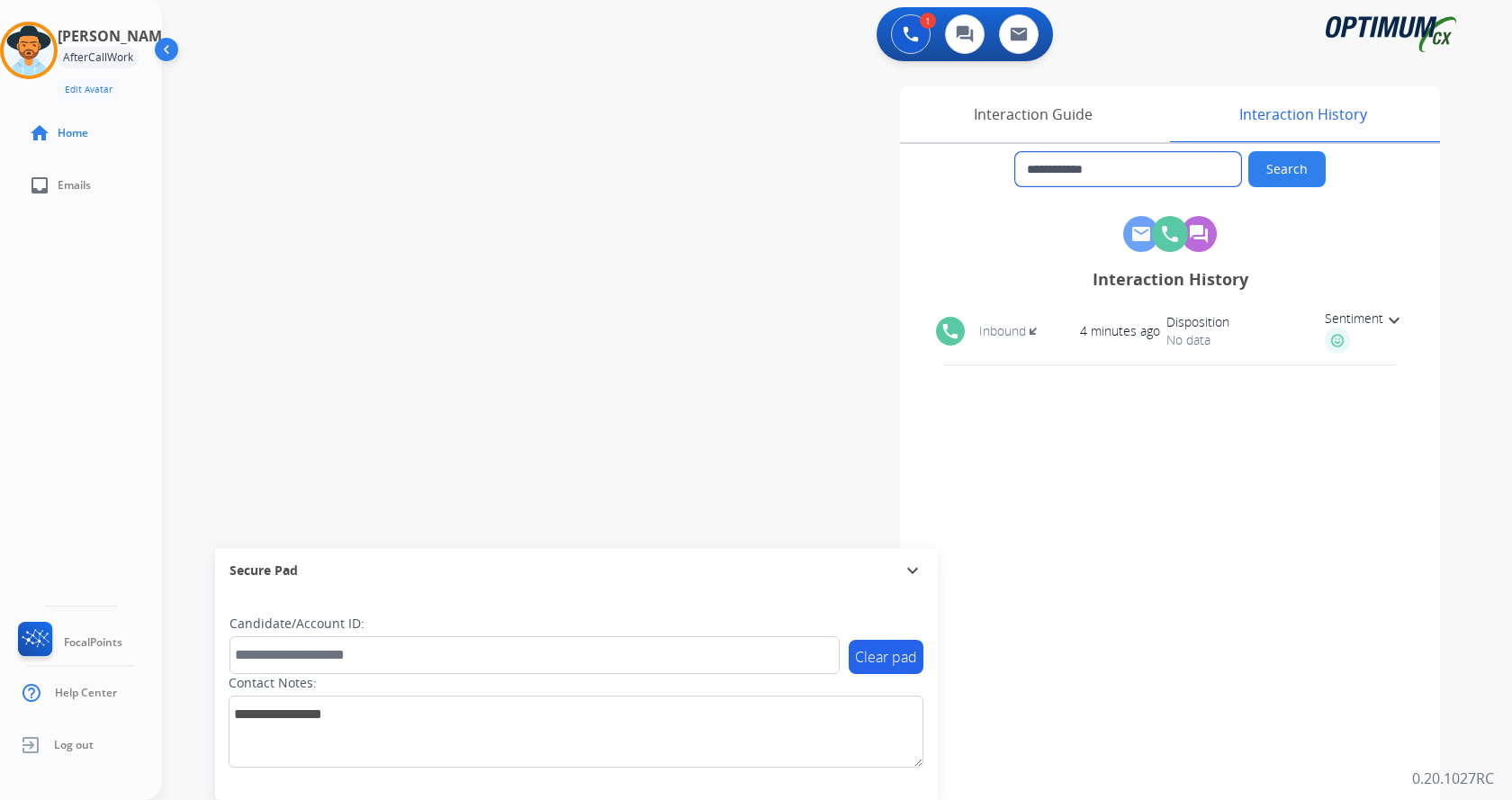
drag, startPoint x: 1040, startPoint y: 169, endPoint x: 1136, endPoint y: 179, distance: 96.5
click at [1136, 179] on input "**********" at bounding box center [1129, 169] width 226 height 34
click at [603, 318] on div "**********" at bounding box center [816, 440] width 1307 height 751
